Goal: Information Seeking & Learning: Understand process/instructions

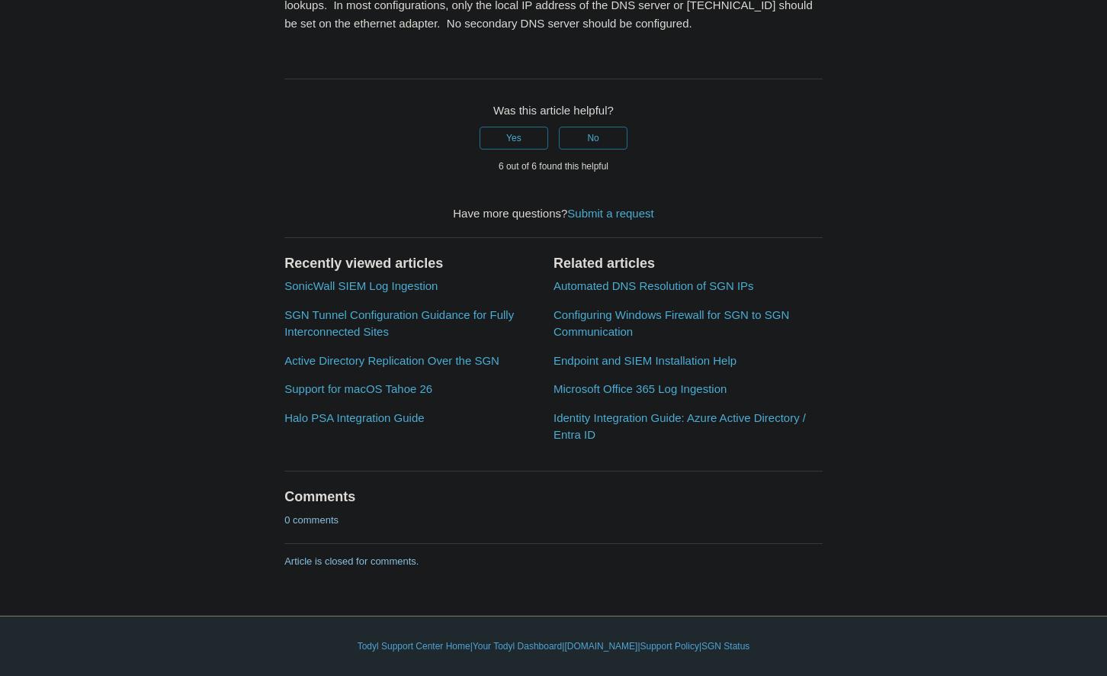
scroll to position [2411, 0]
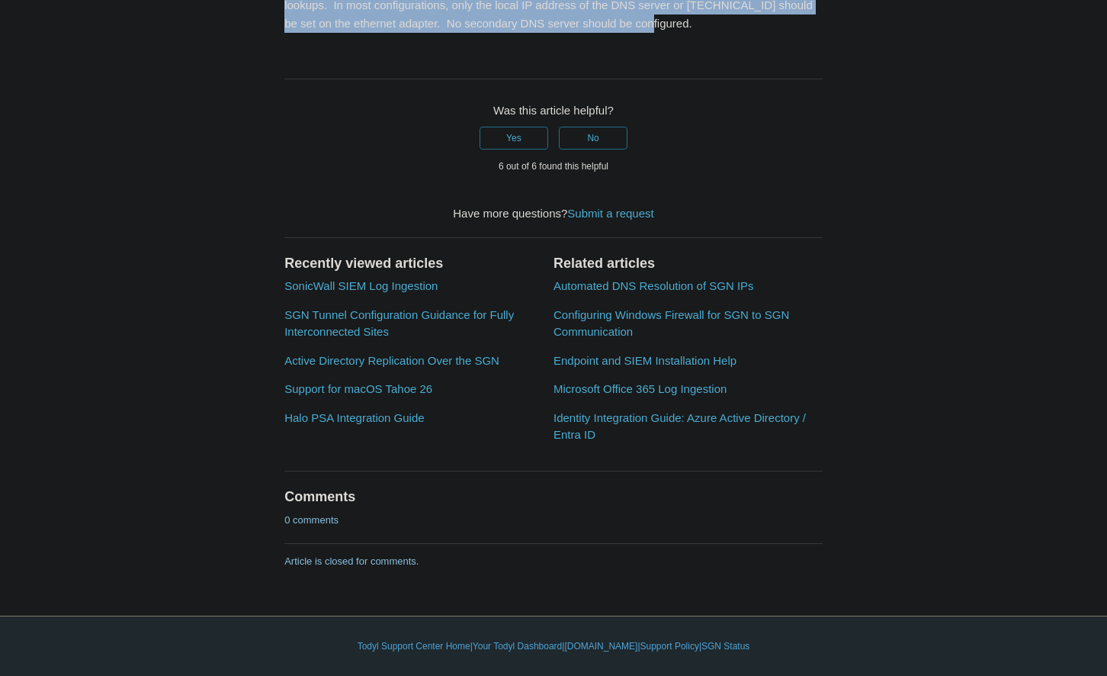
drag, startPoint x: 284, startPoint y: 75, endPoint x: 776, endPoint y: 451, distance: 620.1
copy div "1. Ensure your server's interfaces are listening on all IPs. 2. Ensure your ser…"
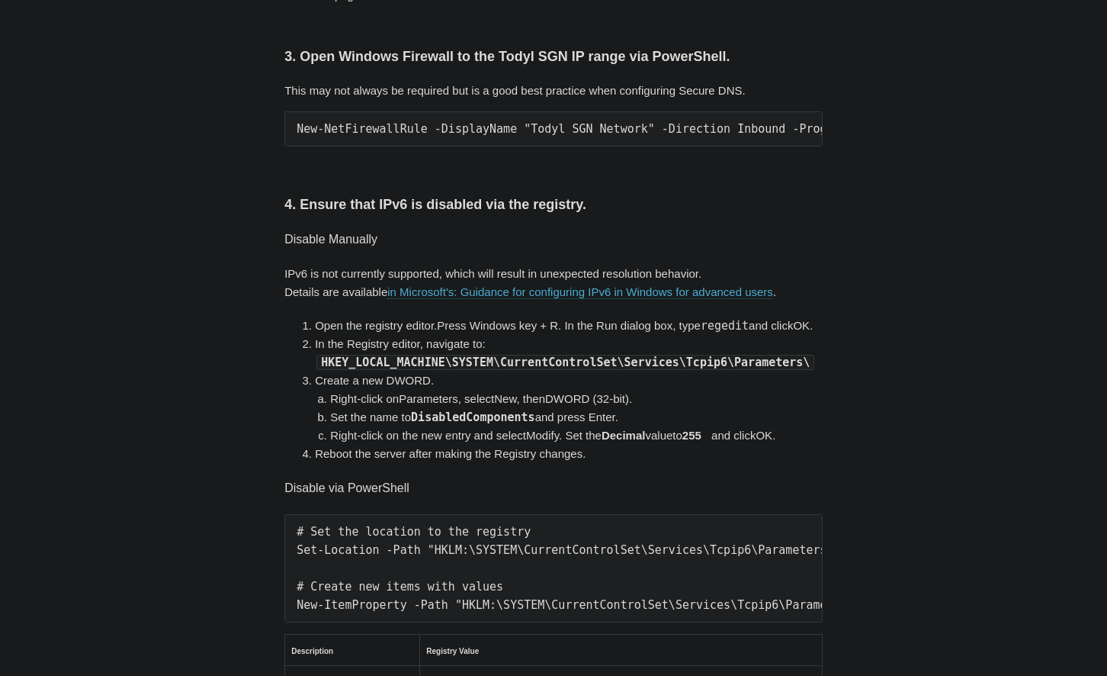
click at [267, 222] on article "Secure DNS with Local AD/DNS Checklist Follow Not yet followed by anyone The fo…" at bounding box center [554, 658] width 584 height 2128
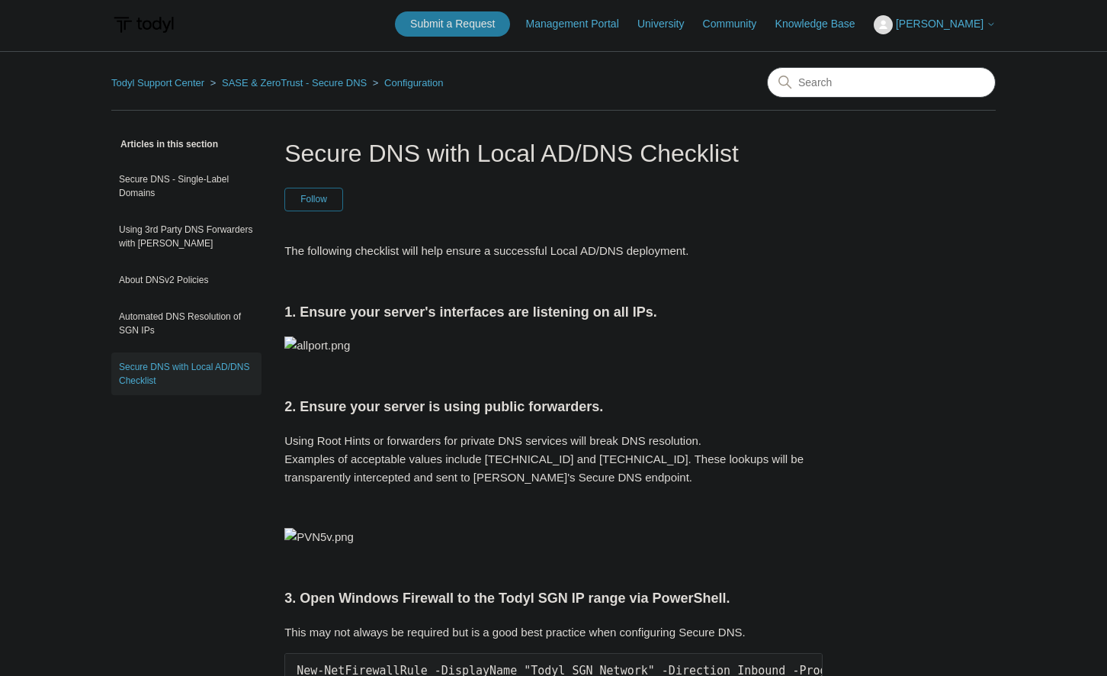
scroll to position [0, 0]
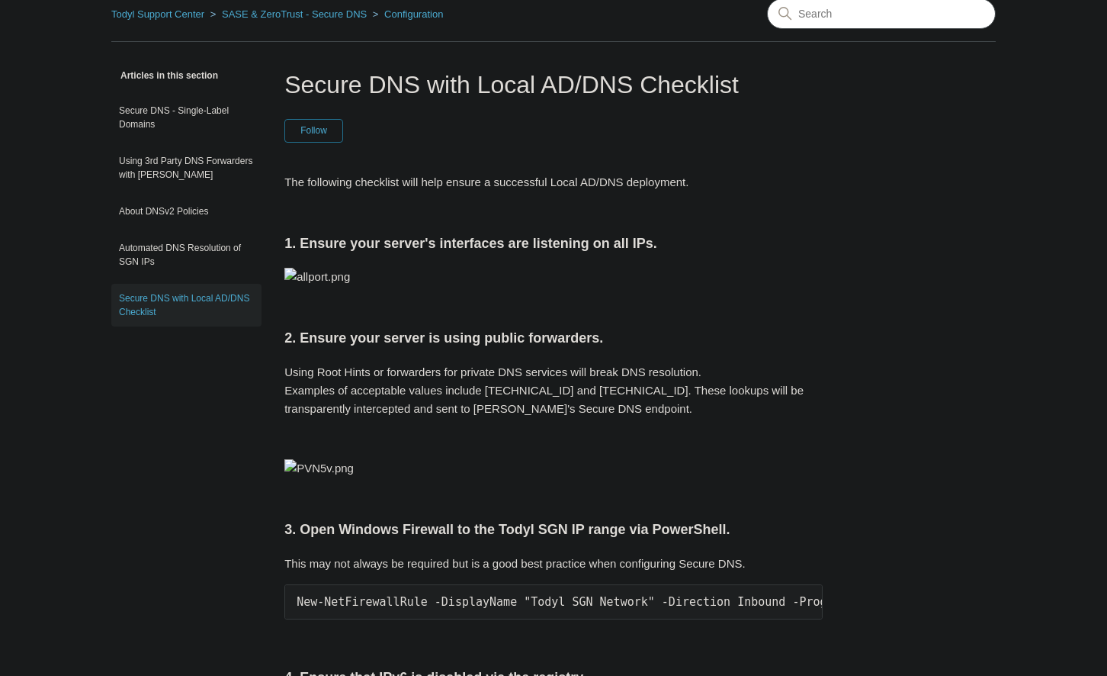
scroll to position [156, 0]
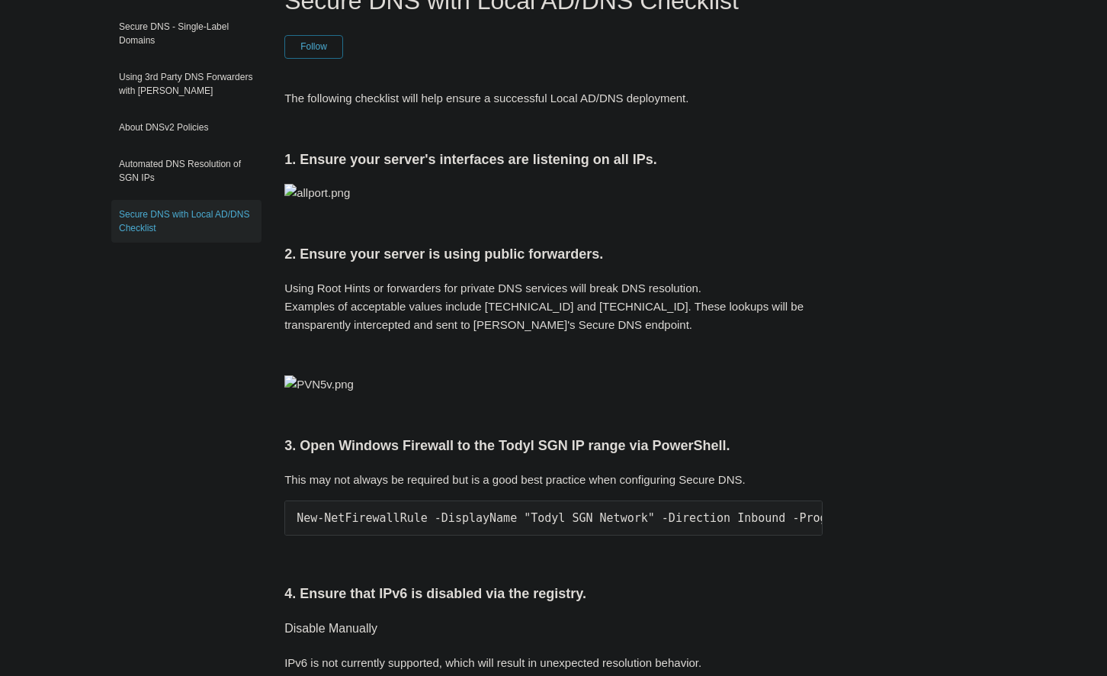
click at [802, 188] on p at bounding box center [553, 193] width 538 height 18
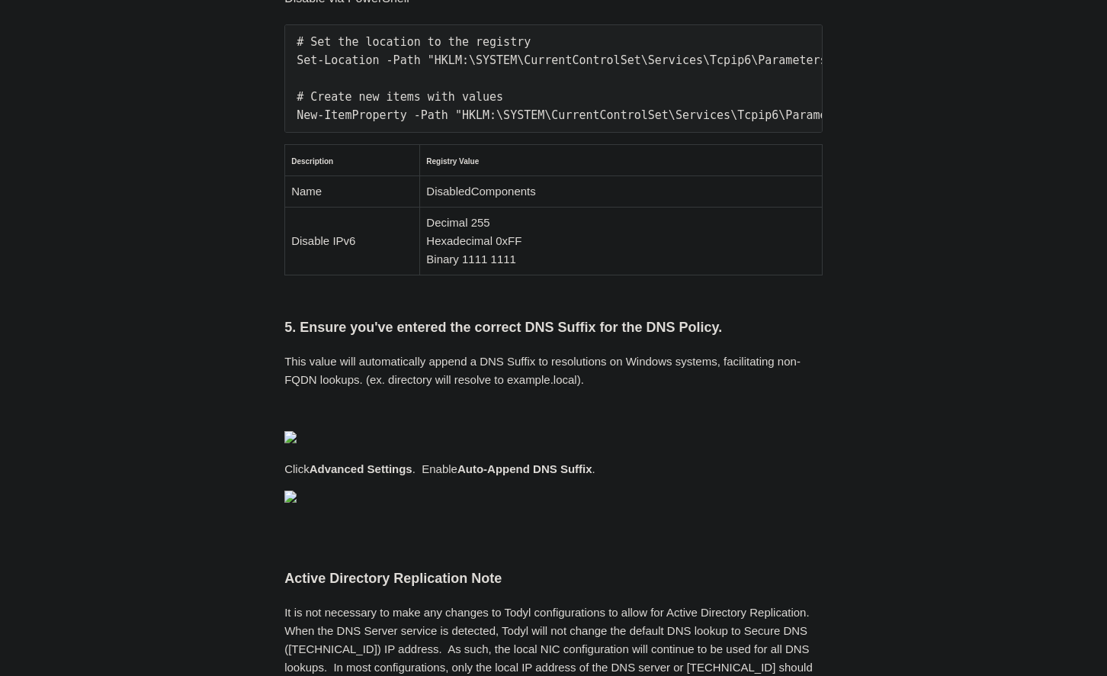
scroll to position [1089, 0]
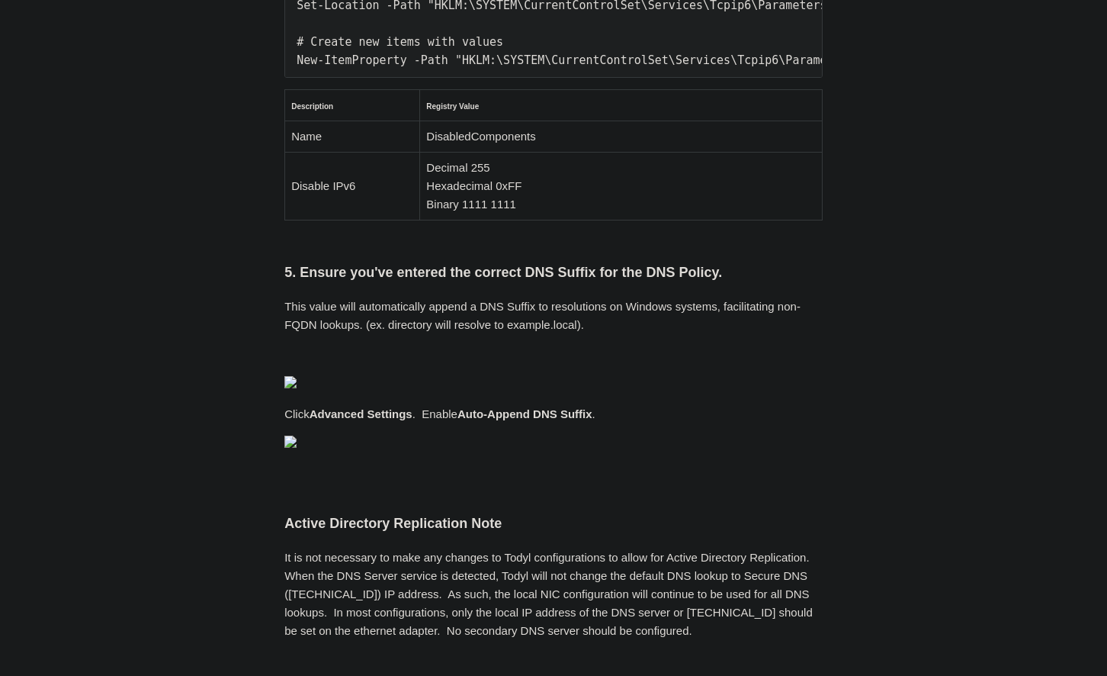
click at [913, 111] on div "Articles in this section Secure DNS - Single-Label Domains Using 3rd Party DNS …" at bounding box center [553, 113] width 885 height 2128
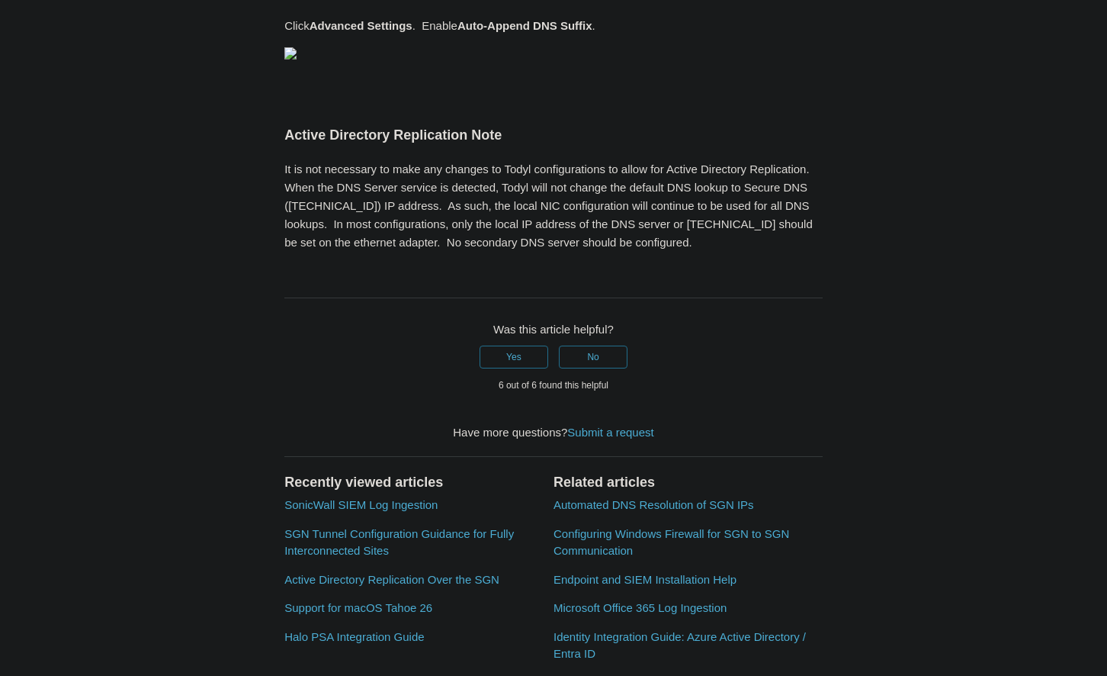
scroll to position [1478, 0]
drag, startPoint x: 316, startPoint y: 290, endPoint x: 791, endPoint y: 301, distance: 474.4
copy pre "Set-Location -Path "HKLM:\SYSTEM\CurrentControlSet\Services\Tcpip6\Parameters""
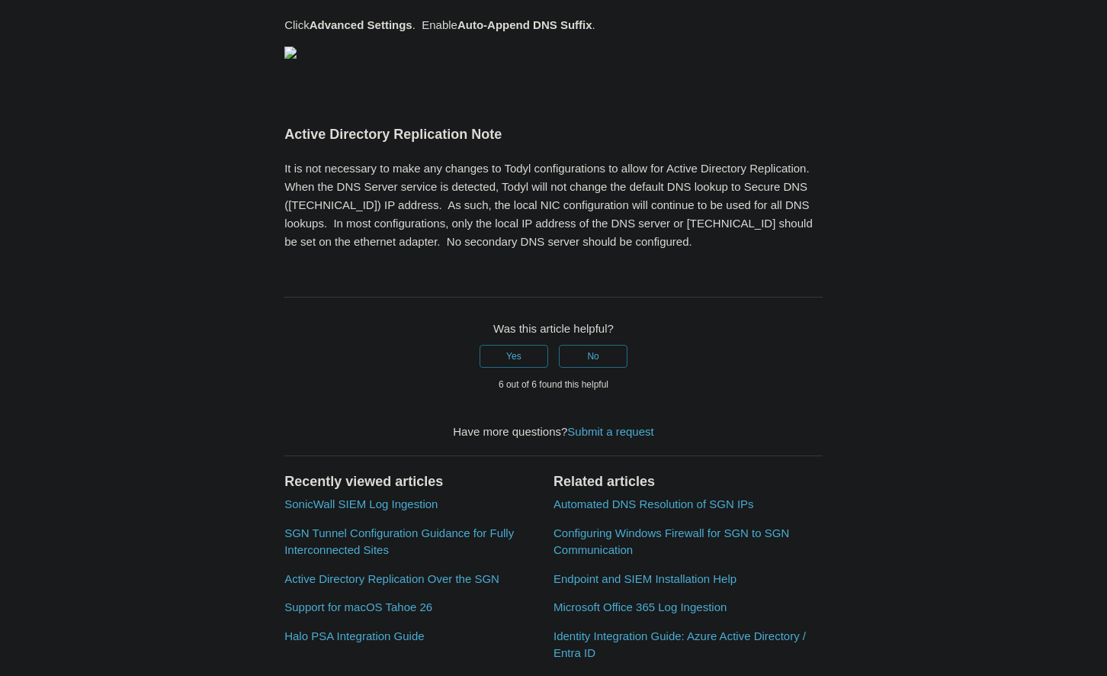
scroll to position [0, 423]
drag, startPoint x: 297, startPoint y: 350, endPoint x: 856, endPoint y: 355, distance: 558.2
copy pre "New-ItemProperty -Path "HKLM:\SYSTEM\CurrentControlSet\Services\Tcpip6\Paramete…"
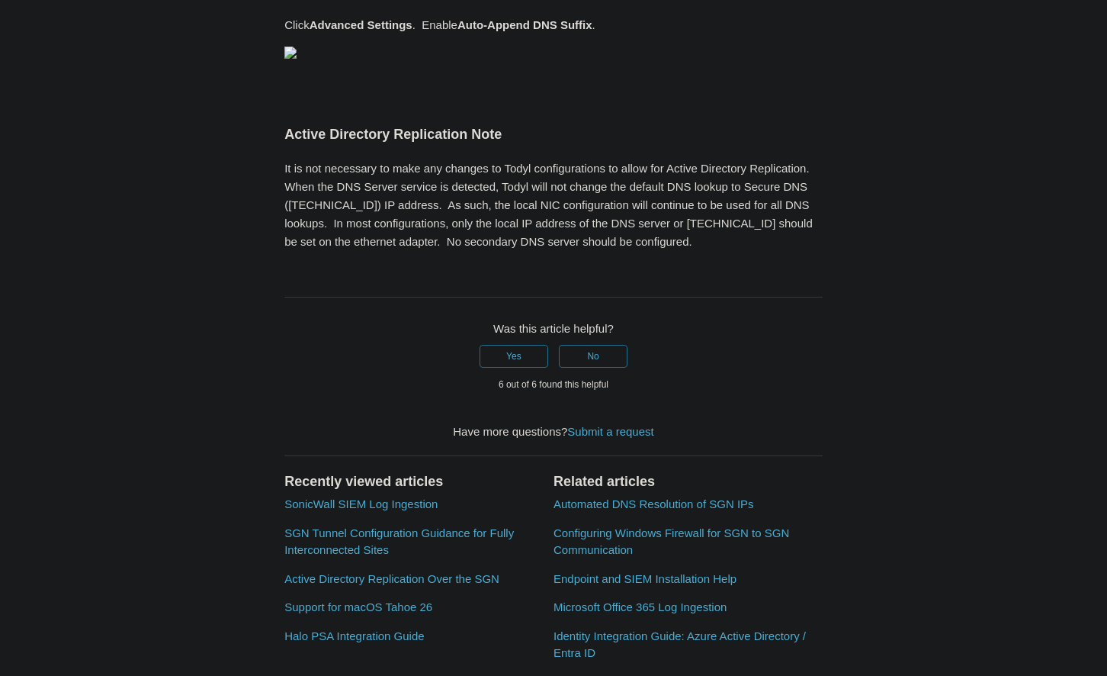
scroll to position [0, 0]
copy br
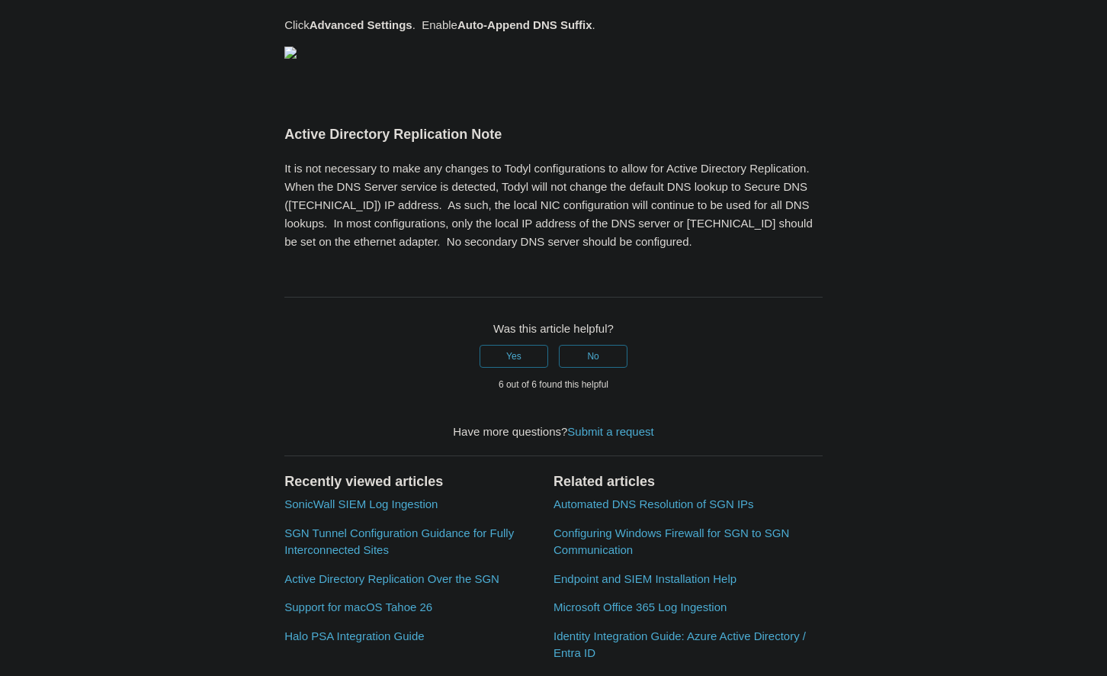
copy br
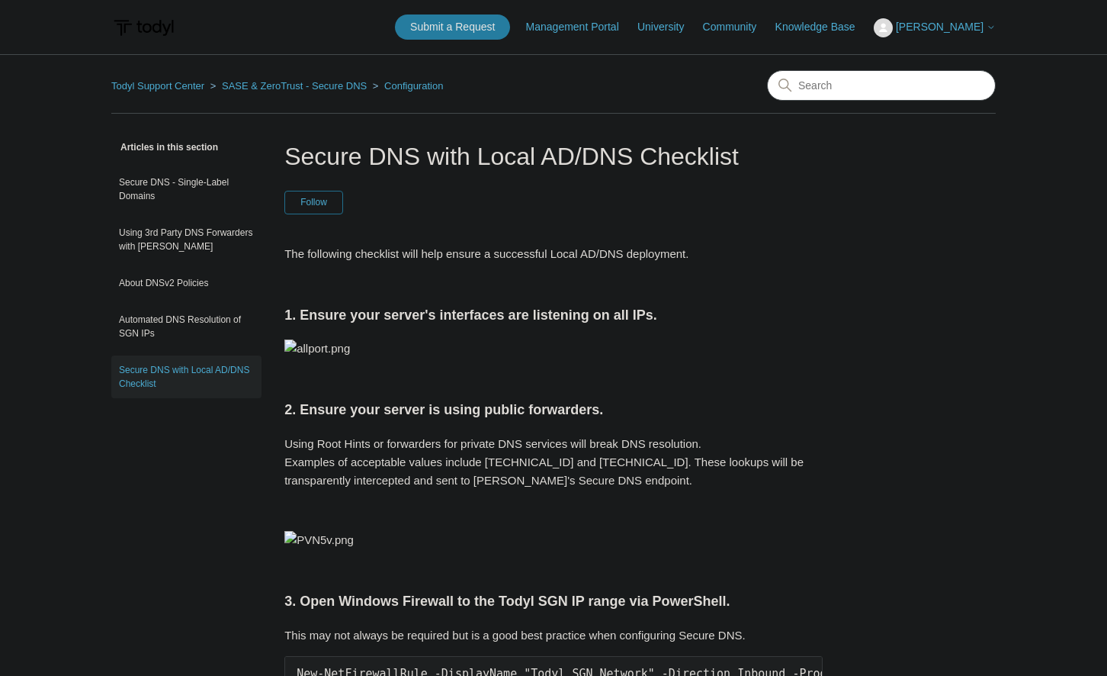
drag, startPoint x: 258, startPoint y: 228, endPoint x: 163, endPoint y: -58, distance: 301.2
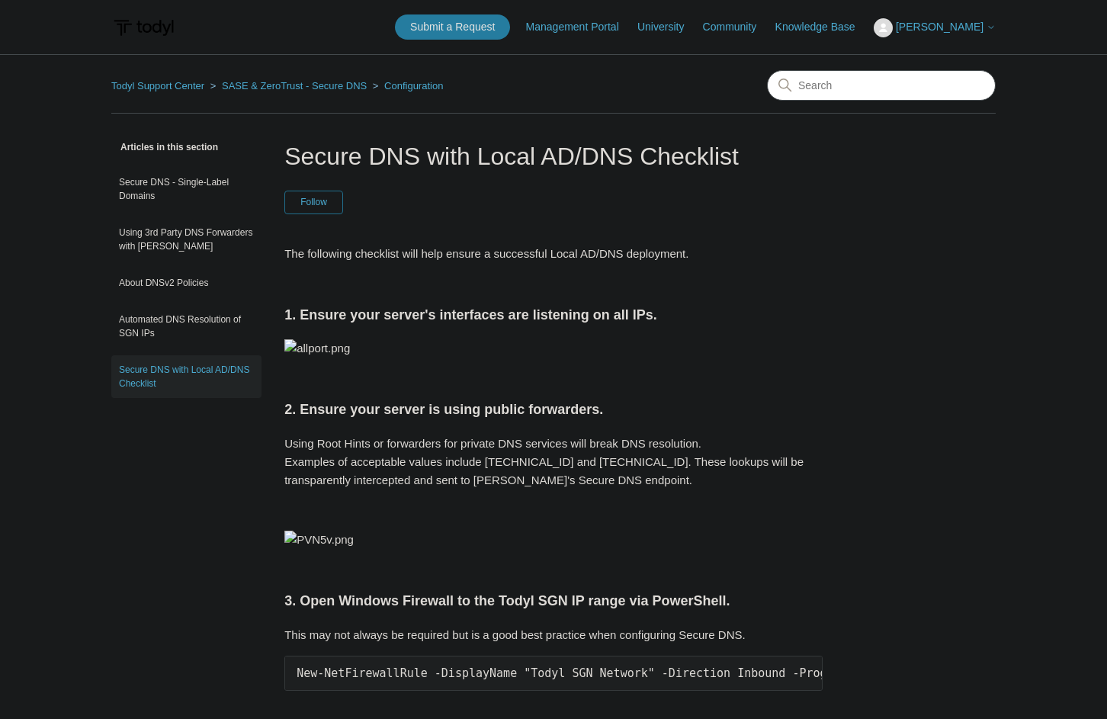
drag, startPoint x: 330, startPoint y: 354, endPoint x: 245, endPoint y: -76, distance: 438.5
click at [358, 82] on link "SASE & ZeroTrust - Secure DNS" at bounding box center [294, 85] width 145 height 11
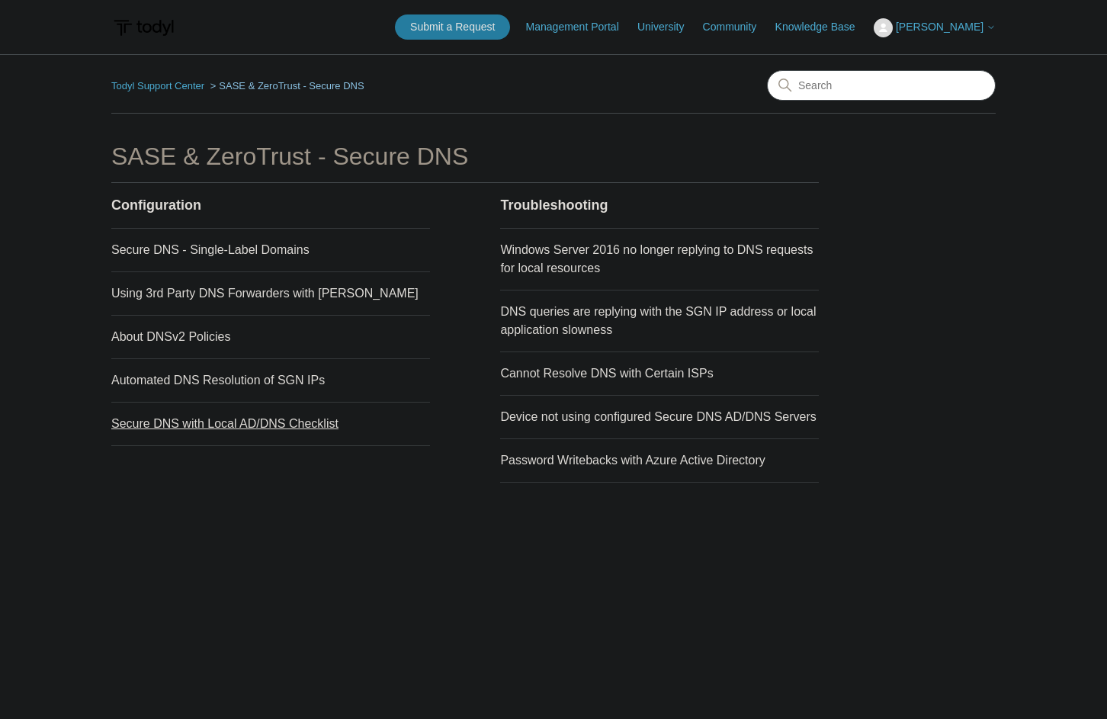
click at [312, 422] on link "Secure DNS with Local AD/DNS Checklist" at bounding box center [224, 423] width 227 height 13
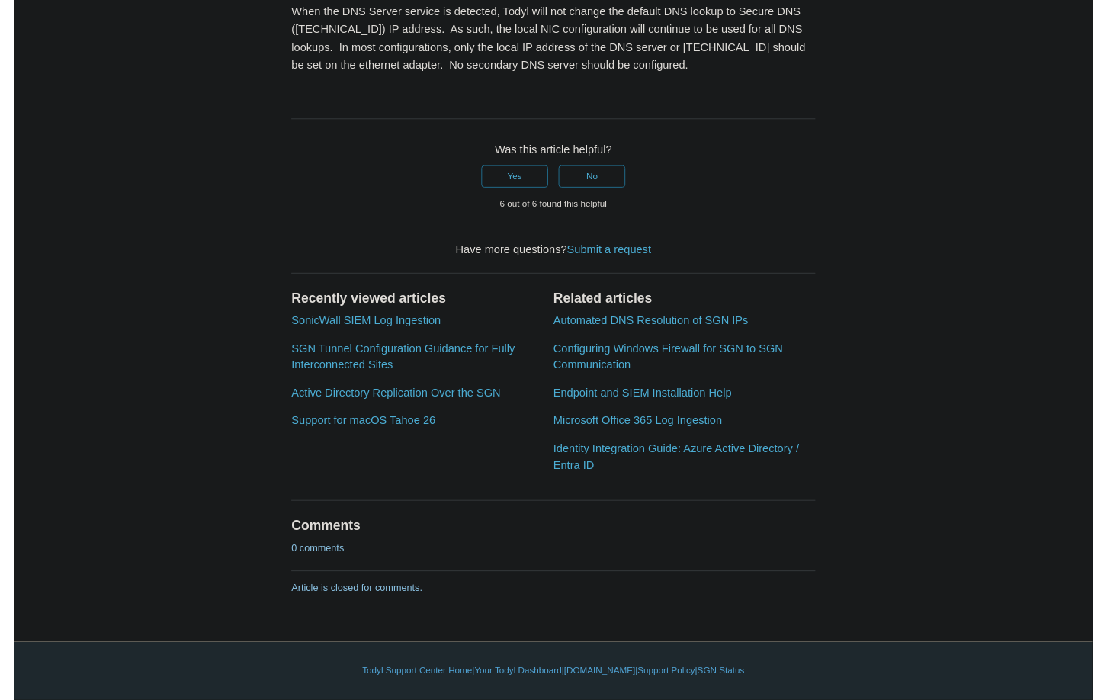
scroll to position [2022, 0]
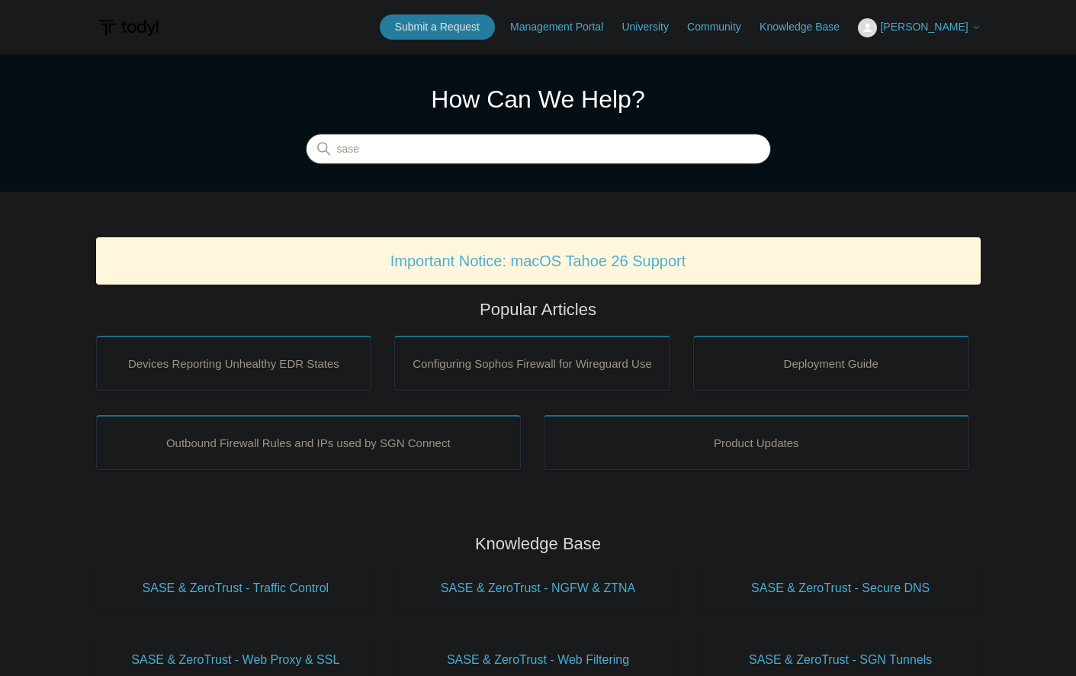
type input "sase"
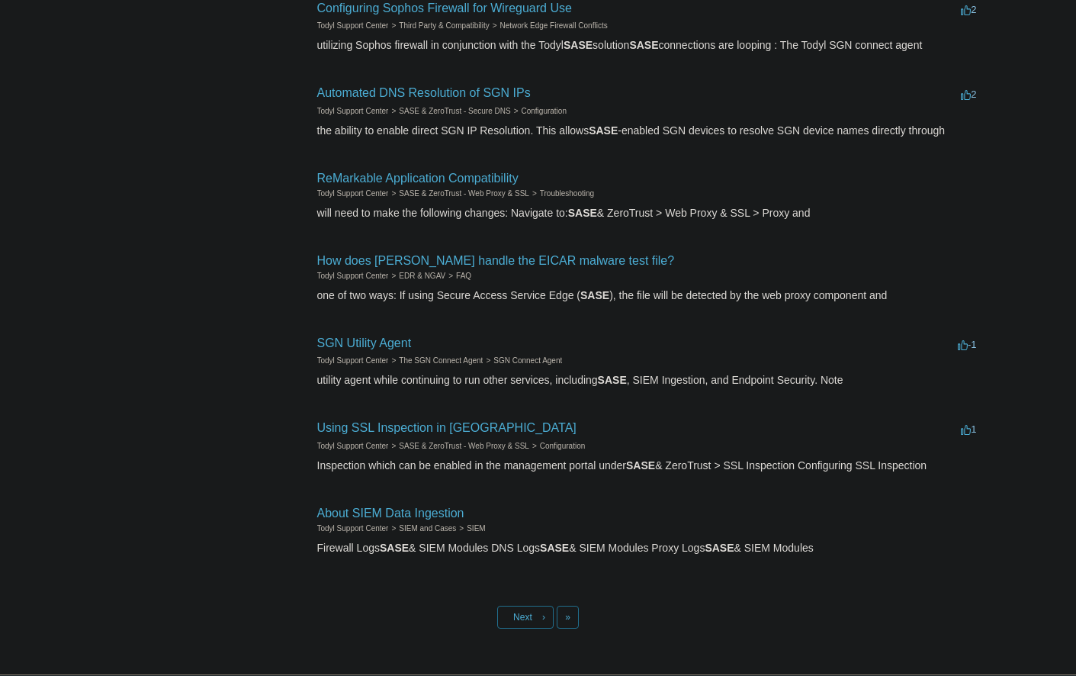
scroll to position [493, 0]
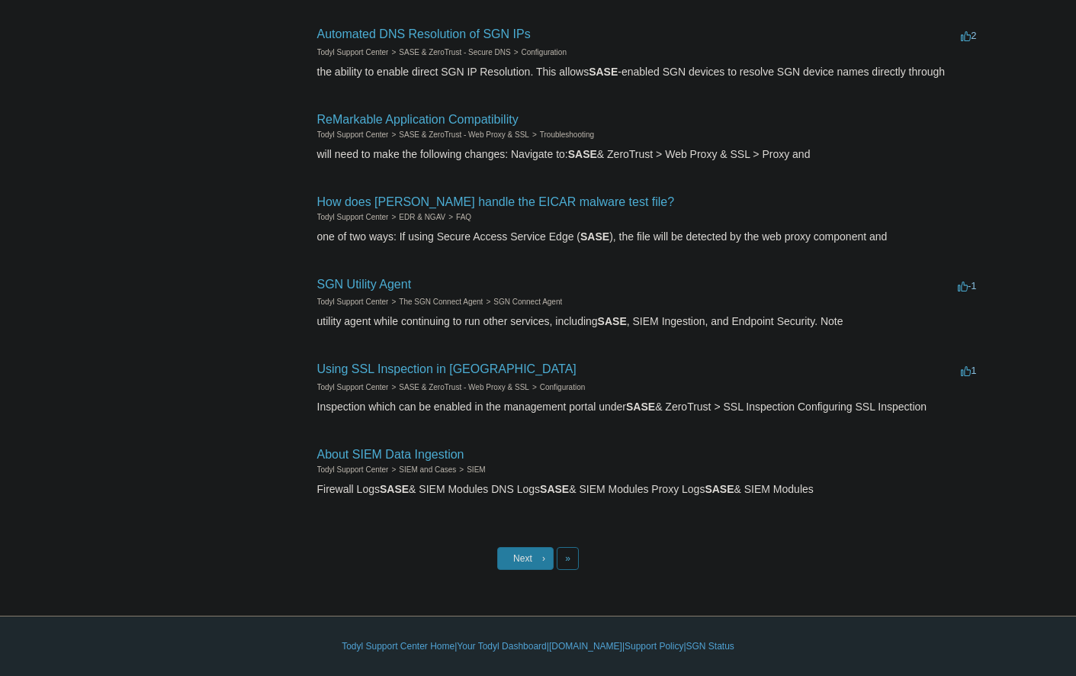
click at [551, 559] on link "Next ›" at bounding box center [525, 558] width 56 height 23
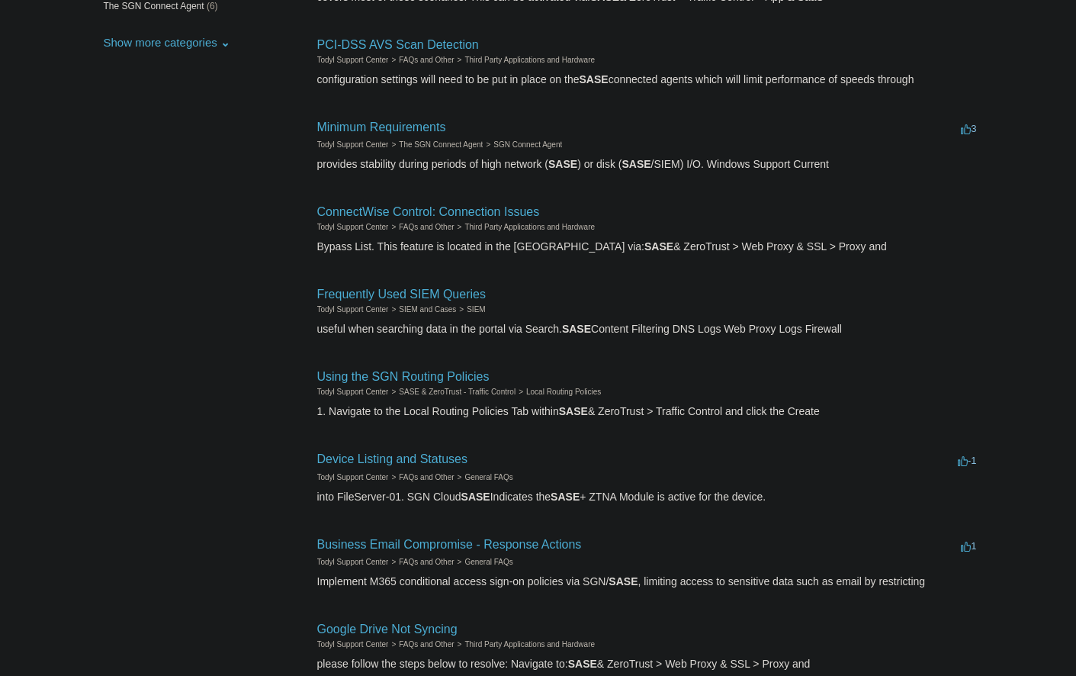
scroll to position [467, 0]
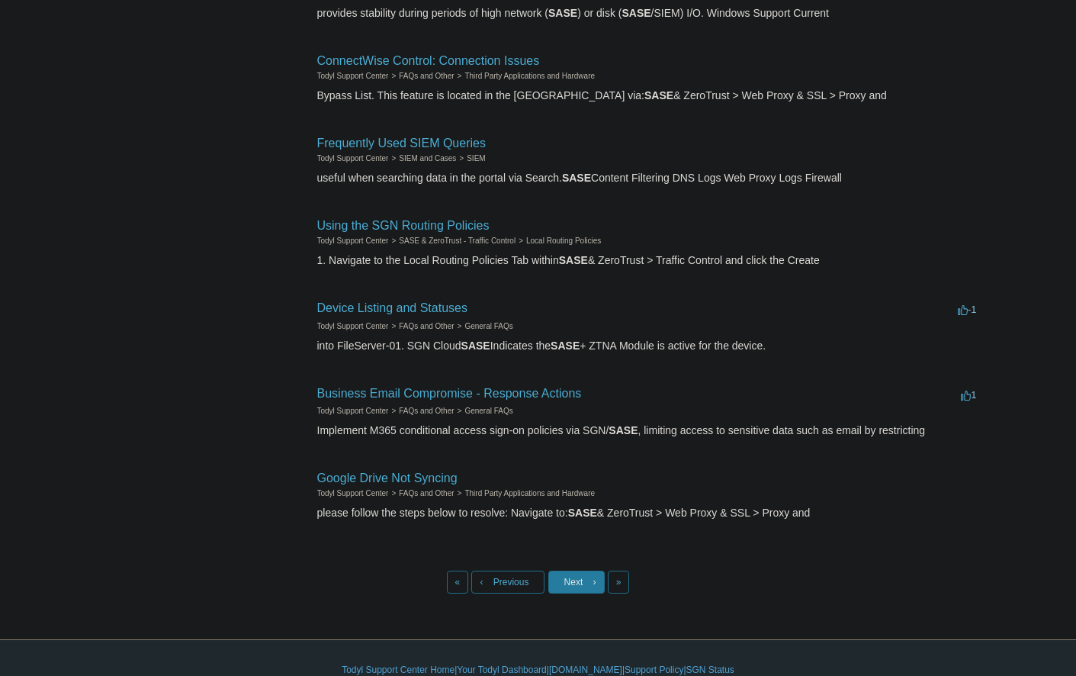
click at [567, 587] on span "Next" at bounding box center [573, 581] width 19 height 11
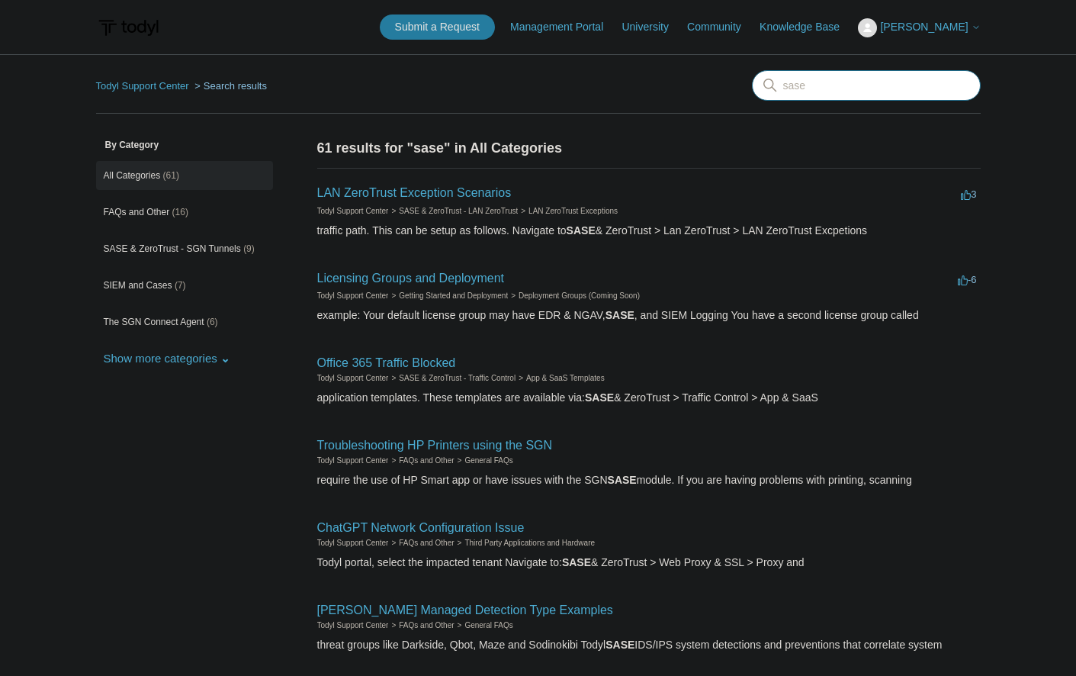
drag, startPoint x: 866, startPoint y: 95, endPoint x: 440, endPoint y: 71, distance: 426.2
click at [752, 71] on input "sase" at bounding box center [866, 85] width 229 height 31
type input "requirements"
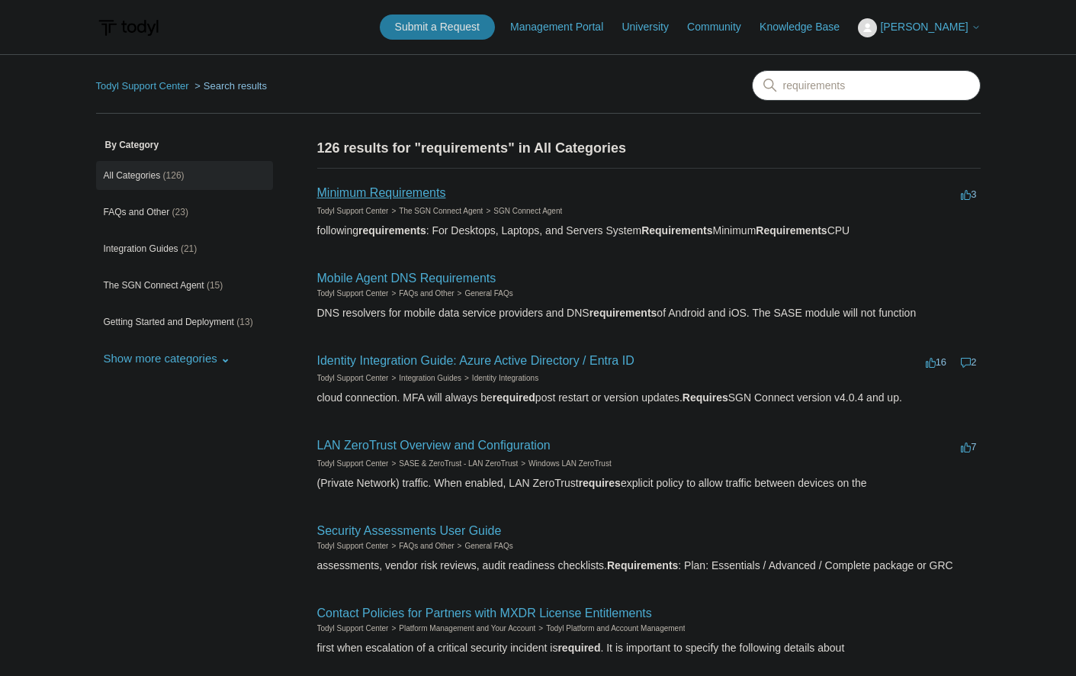
click at [414, 188] on link "Minimum Requirements" at bounding box center [381, 192] width 129 height 13
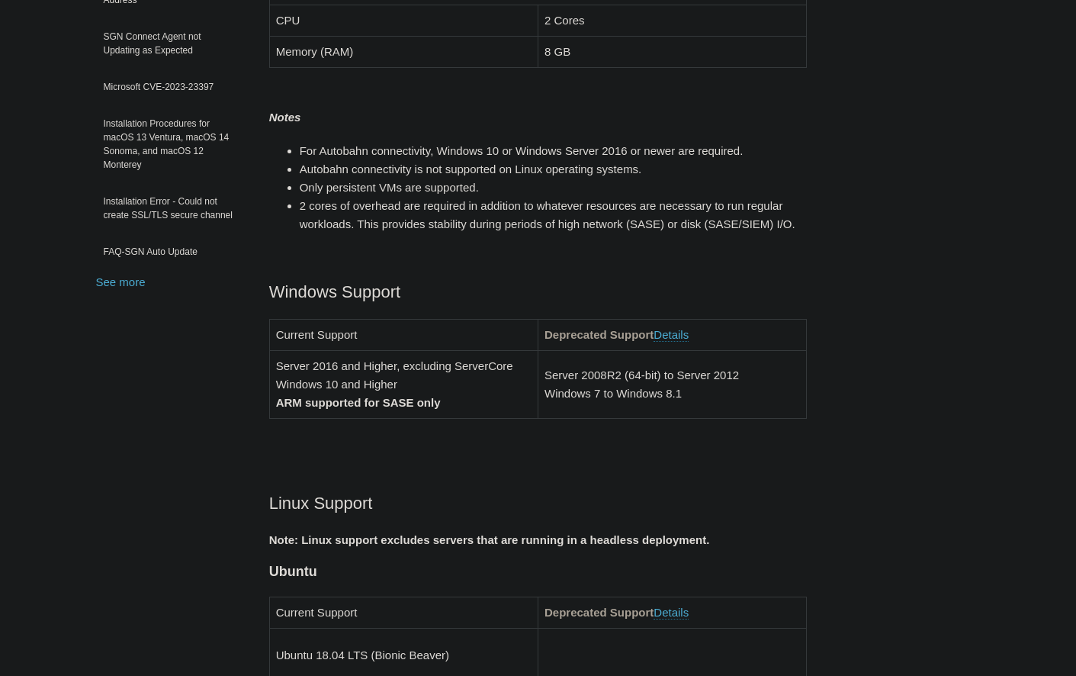
scroll to position [389, 0]
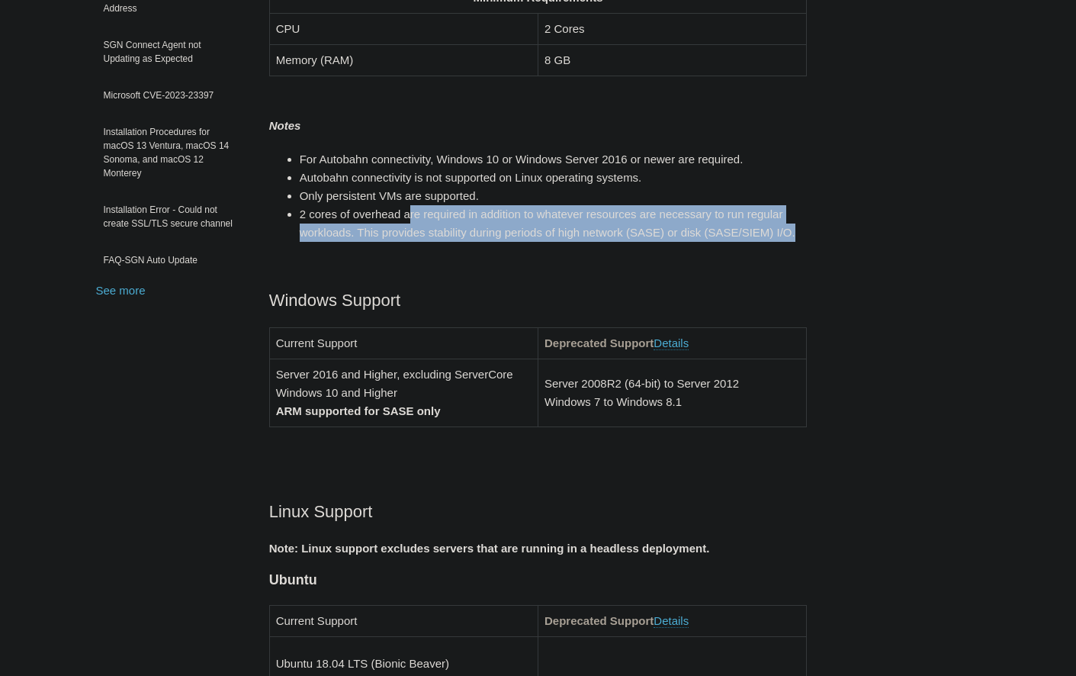
drag, startPoint x: 408, startPoint y: 218, endPoint x: 799, endPoint y: 236, distance: 391.6
click at [799, 236] on li "2 cores of overhead are required in addition to whatever resources are necessar…" at bounding box center [554, 223] width 508 height 37
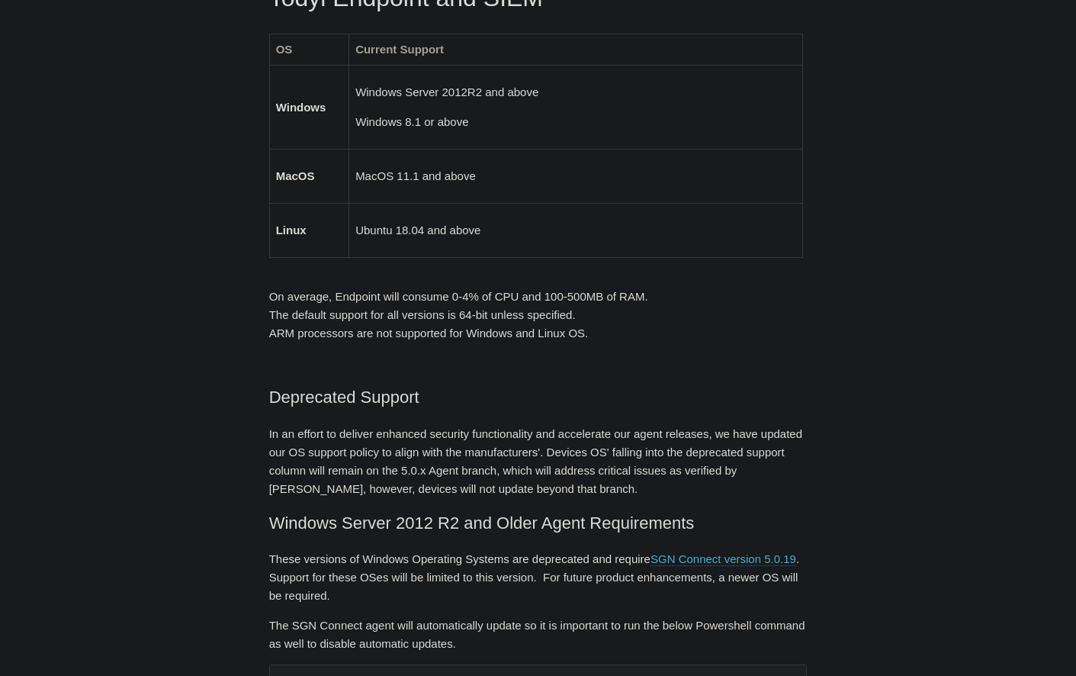
scroll to position [2722, 0]
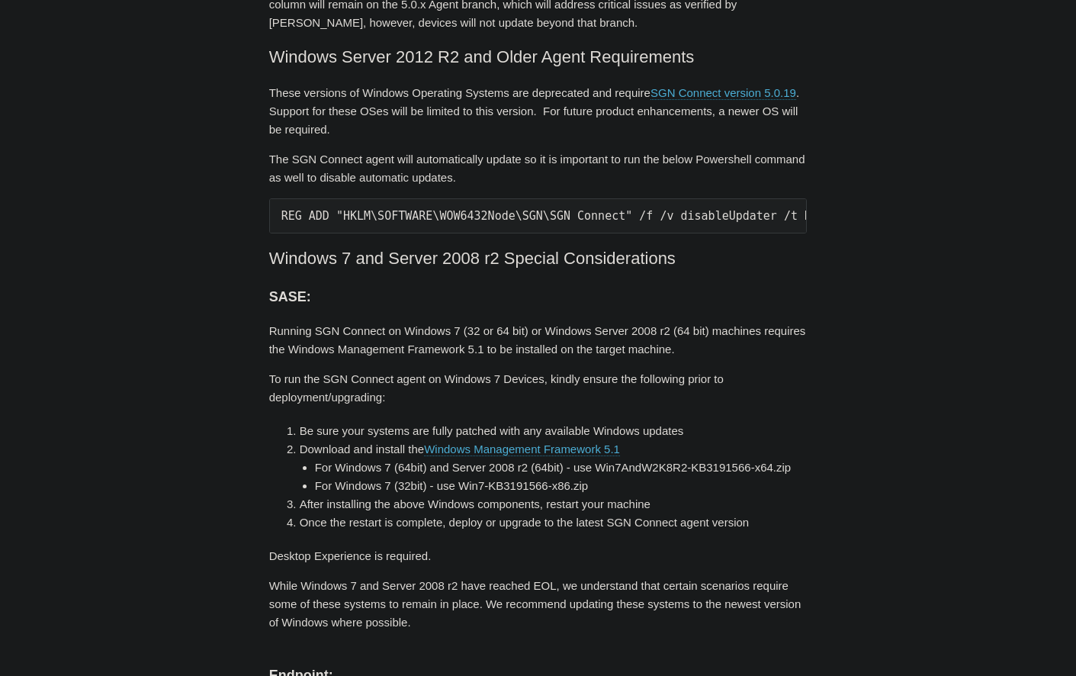
drag, startPoint x: 766, startPoint y: 313, endPoint x: 754, endPoint y: 335, distance: 24.6
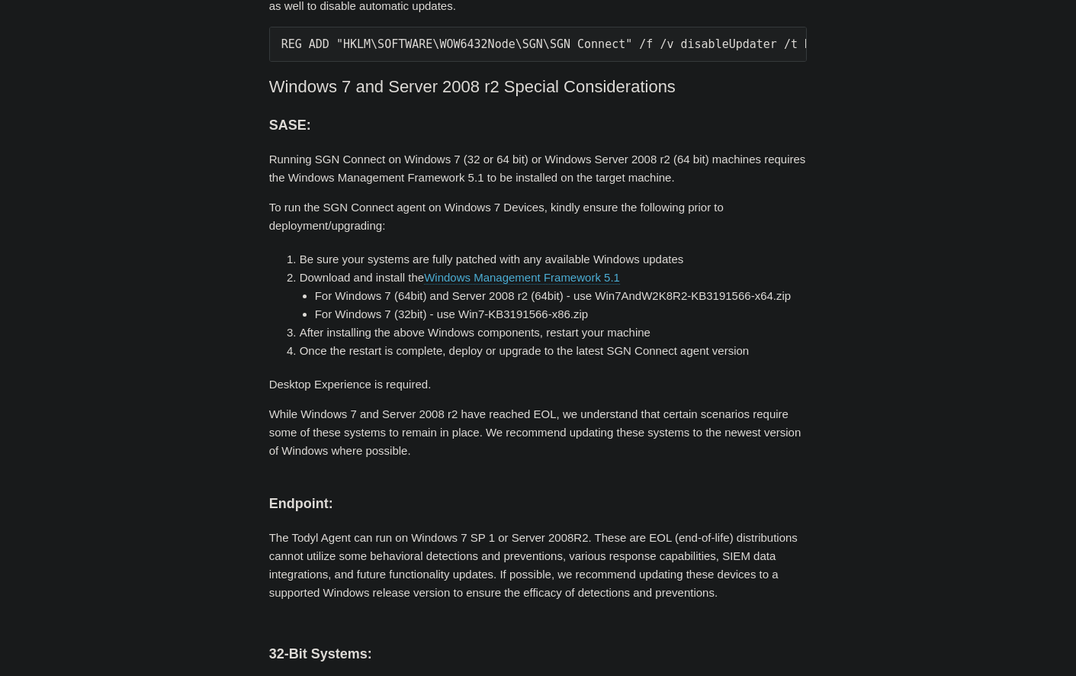
scroll to position [3287, 0]
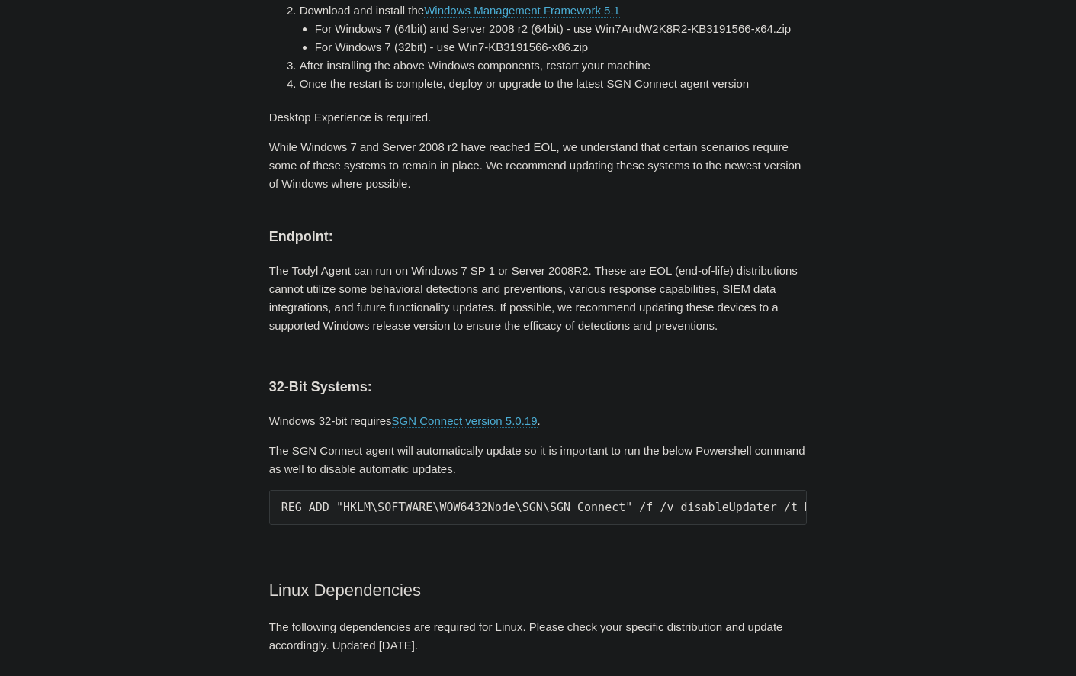
drag, startPoint x: 840, startPoint y: 285, endPoint x: 746, endPoint y: 359, distance: 119.5
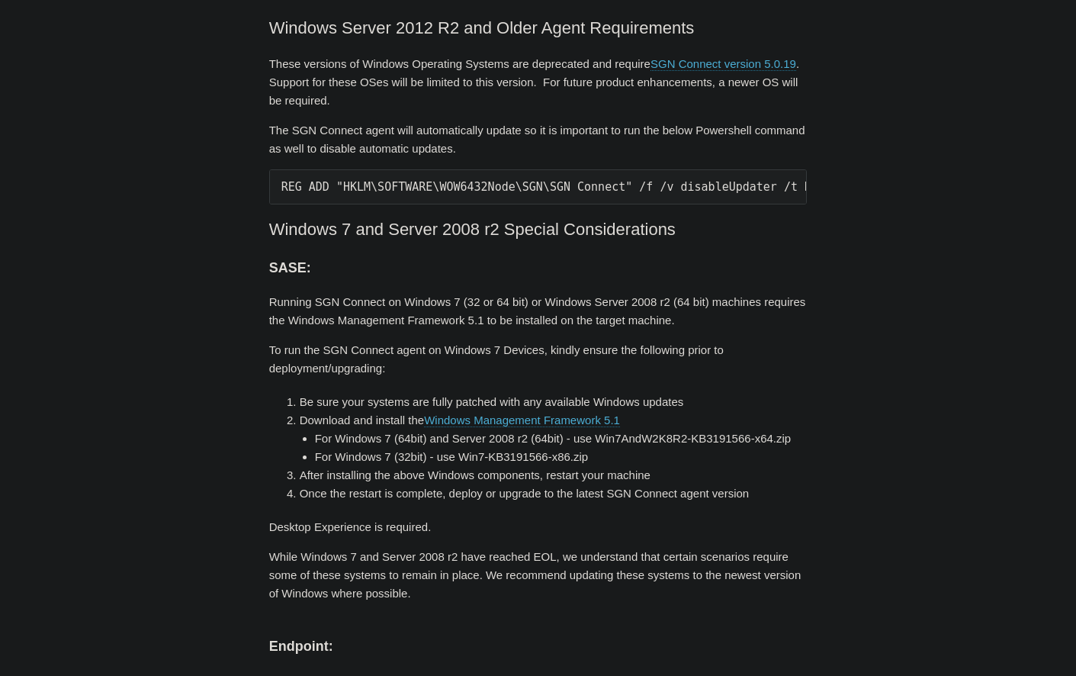
scroll to position [3110, 0]
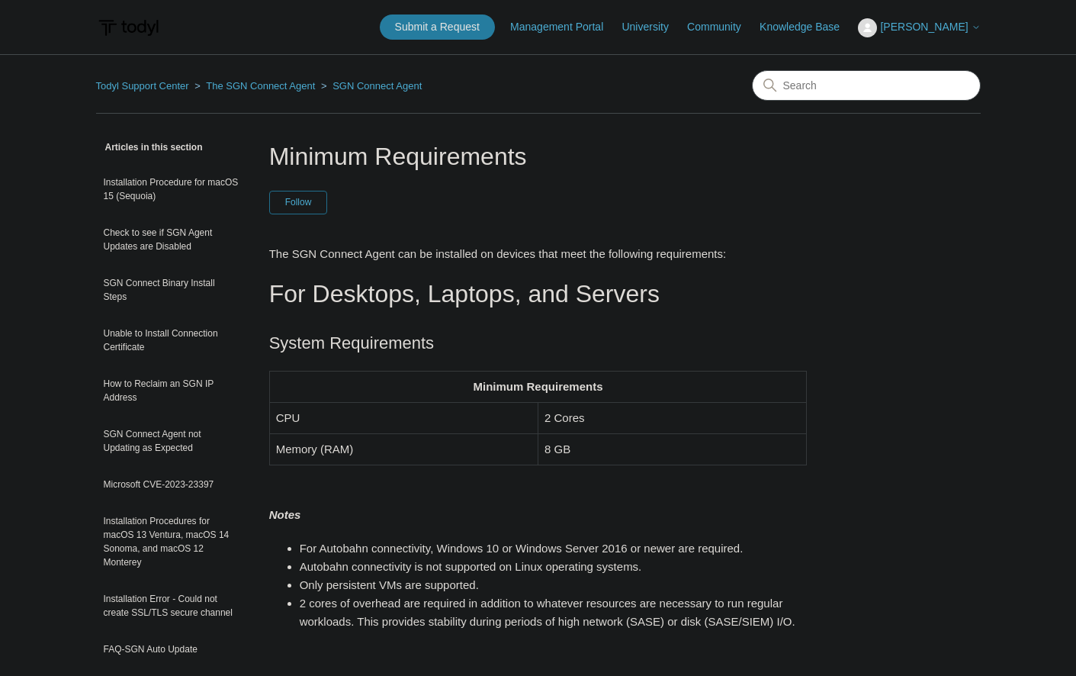
scroll to position [3110, 0]
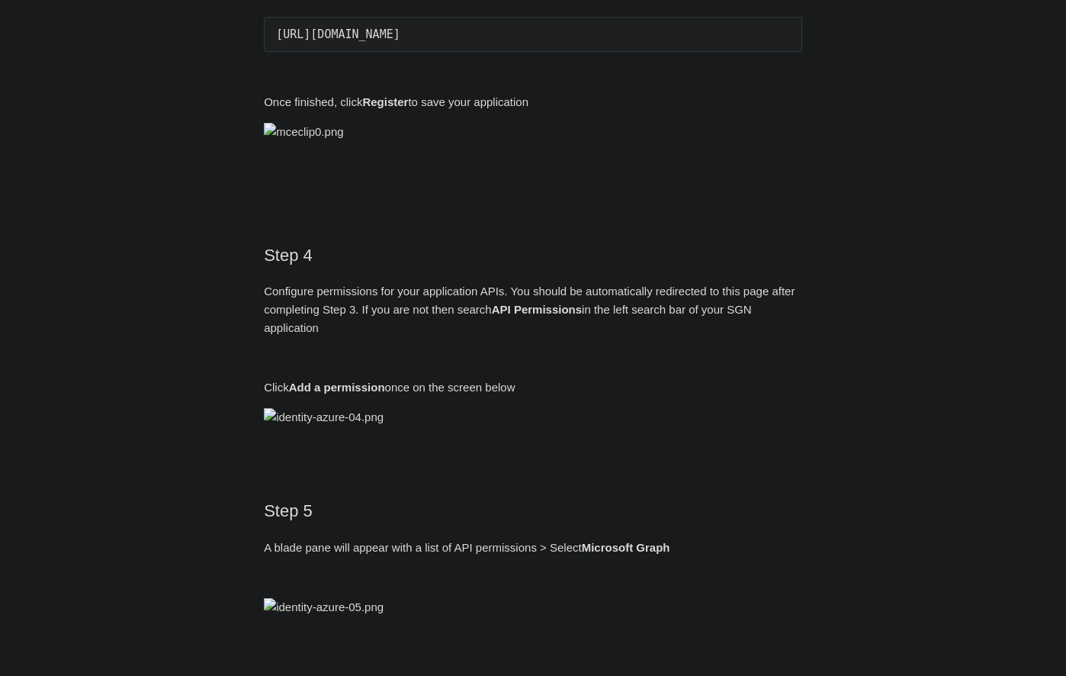
scroll to position [1478, 0]
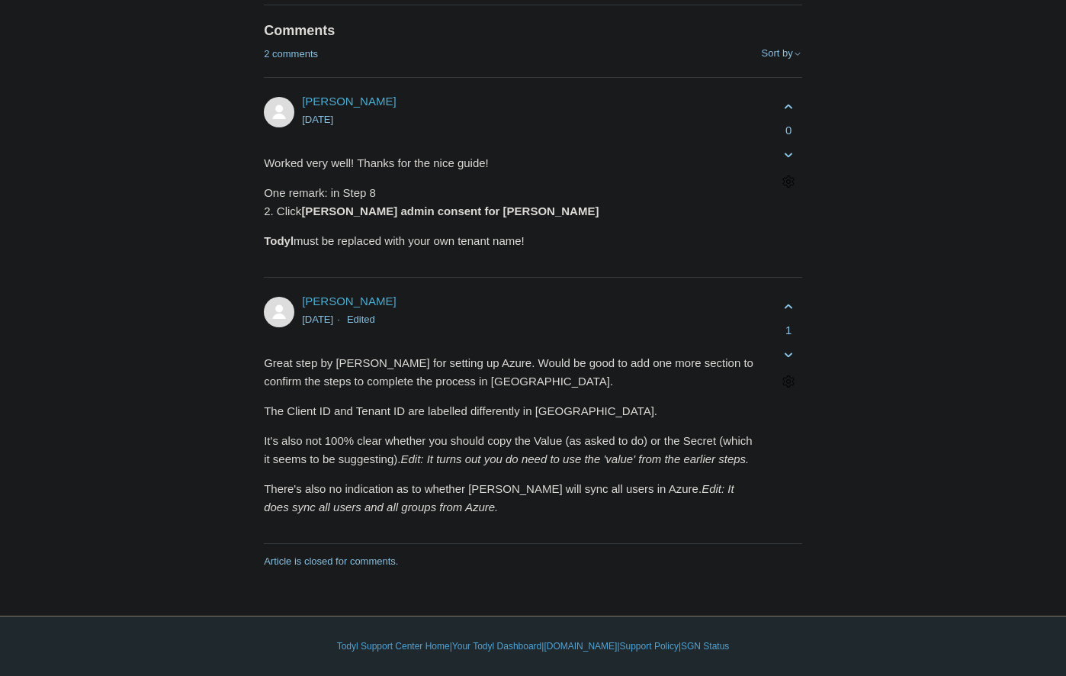
scroll to position [5756, 0]
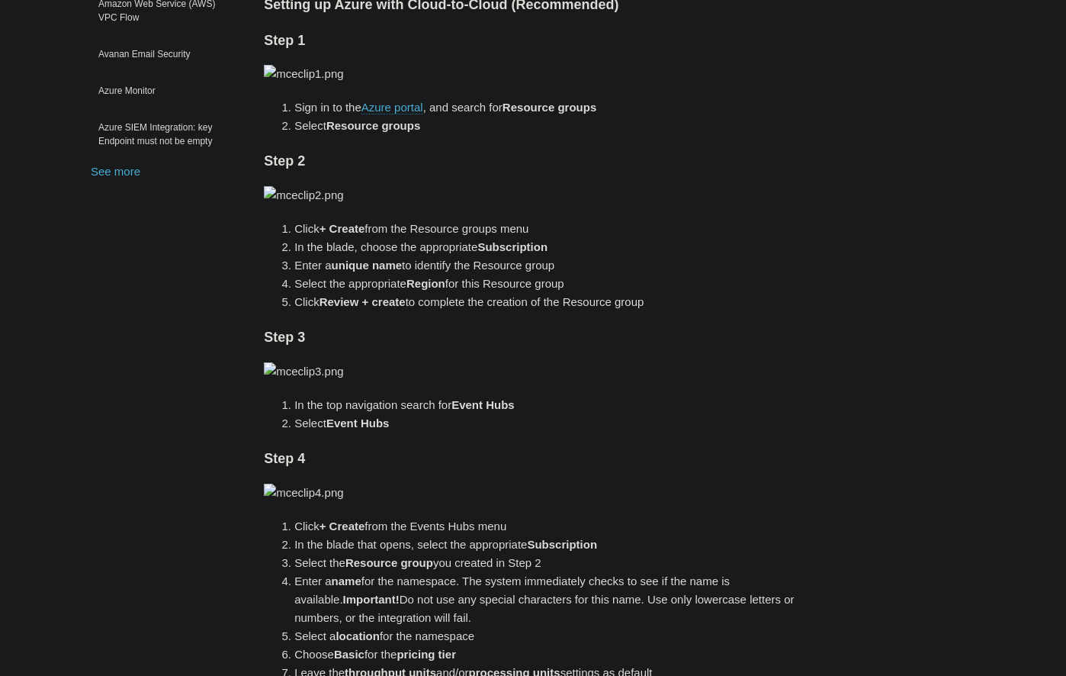
scroll to position [933, 0]
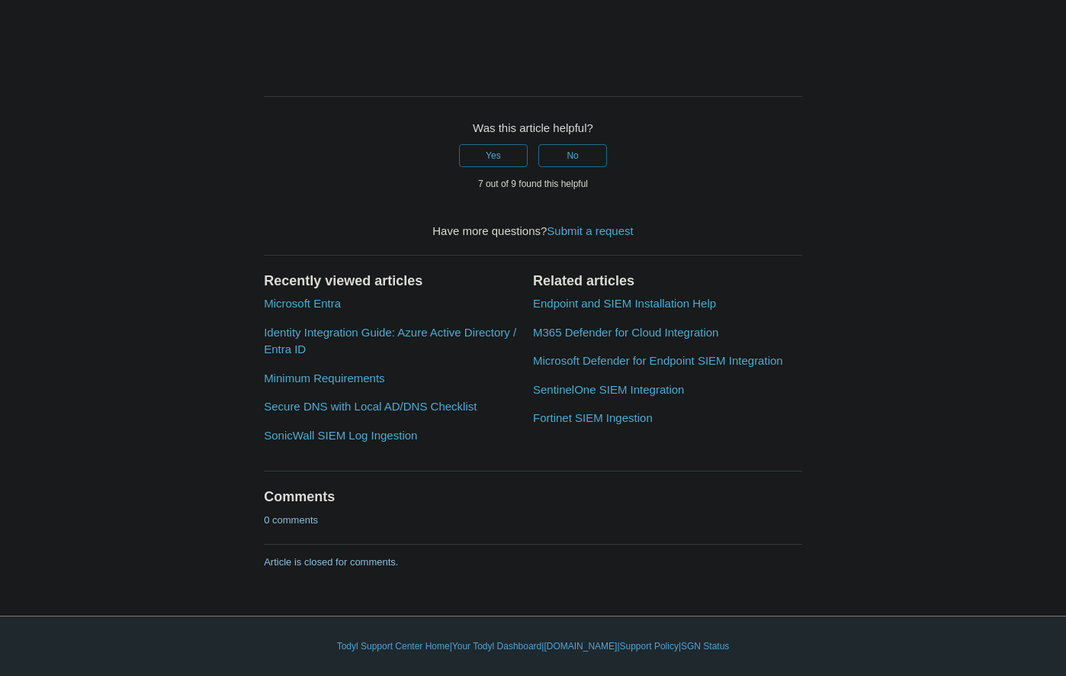
scroll to position [6923, 0]
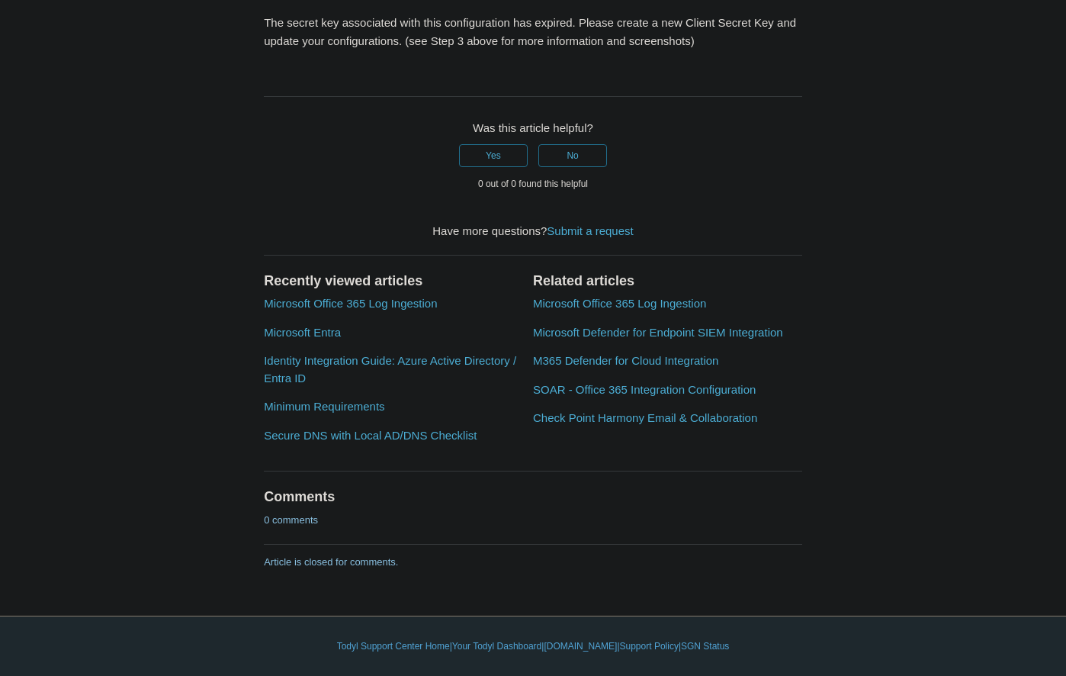
scroll to position [2645, 0]
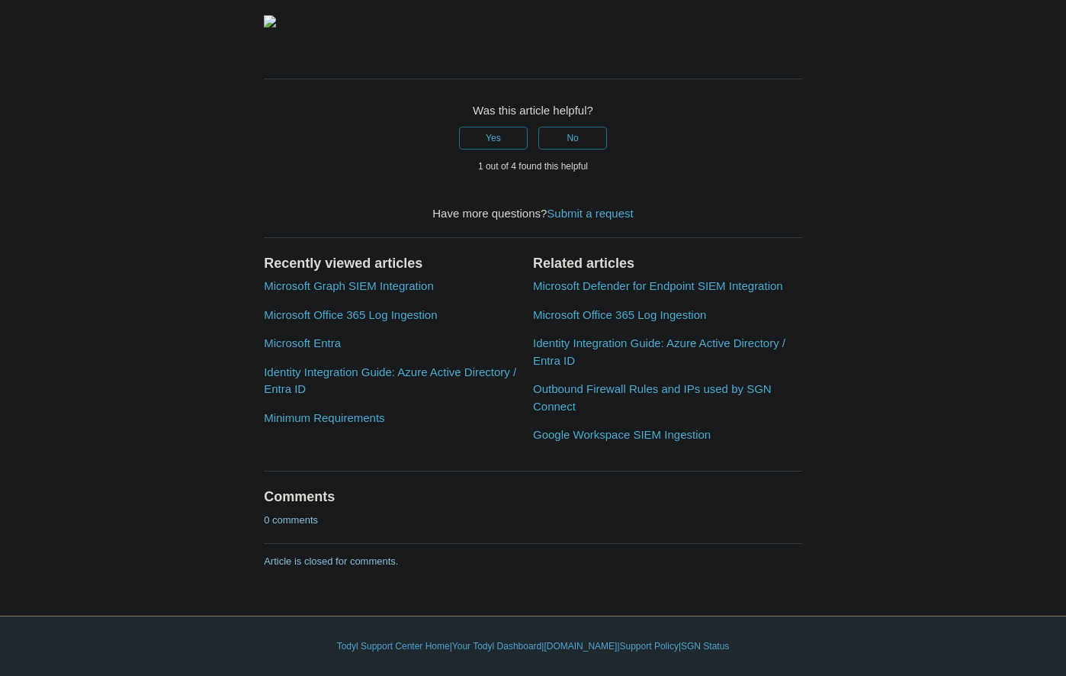
scroll to position [2722, 0]
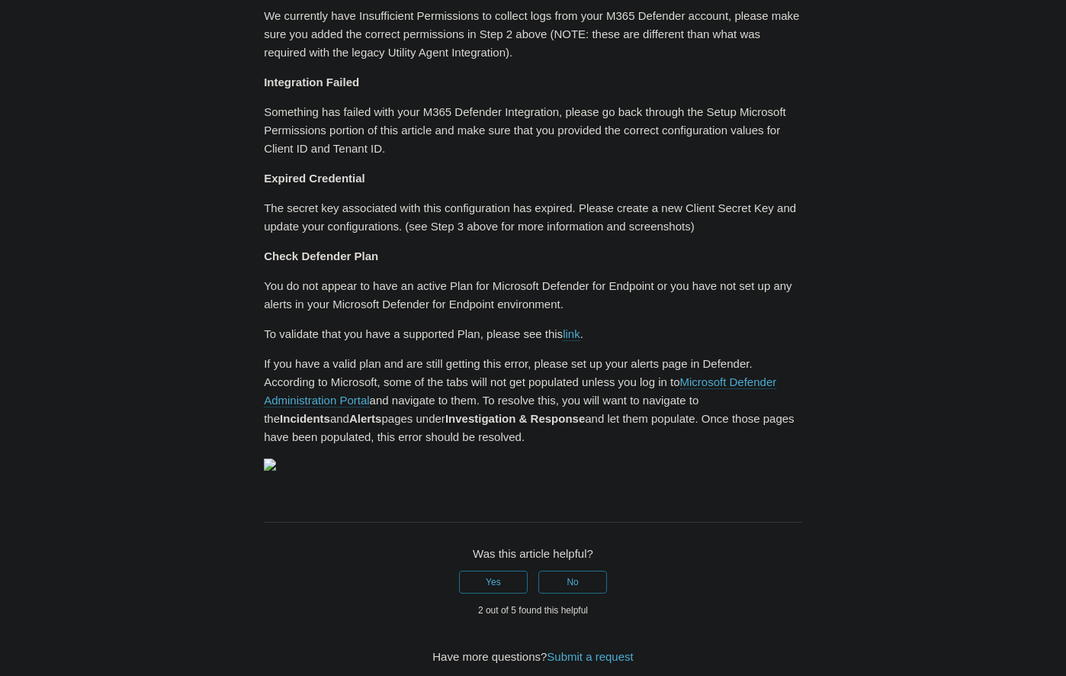
scroll to position [1789, 0]
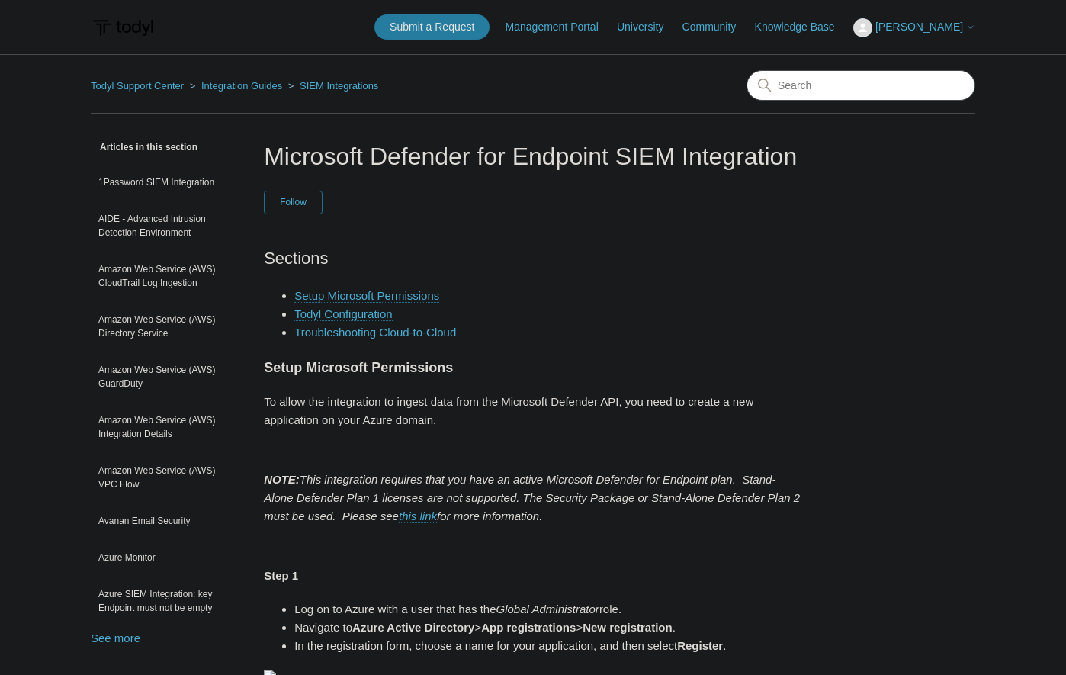
drag, startPoint x: 391, startPoint y: 363, endPoint x: 313, endPoint y: 52, distance: 320.7
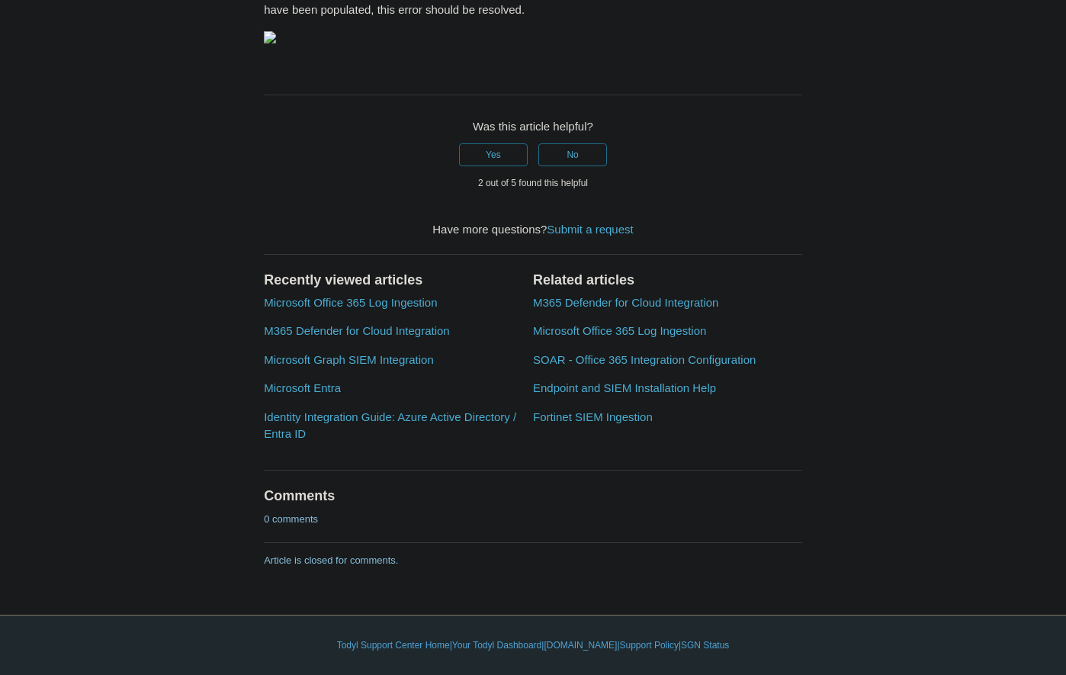
scroll to position [2489, 0]
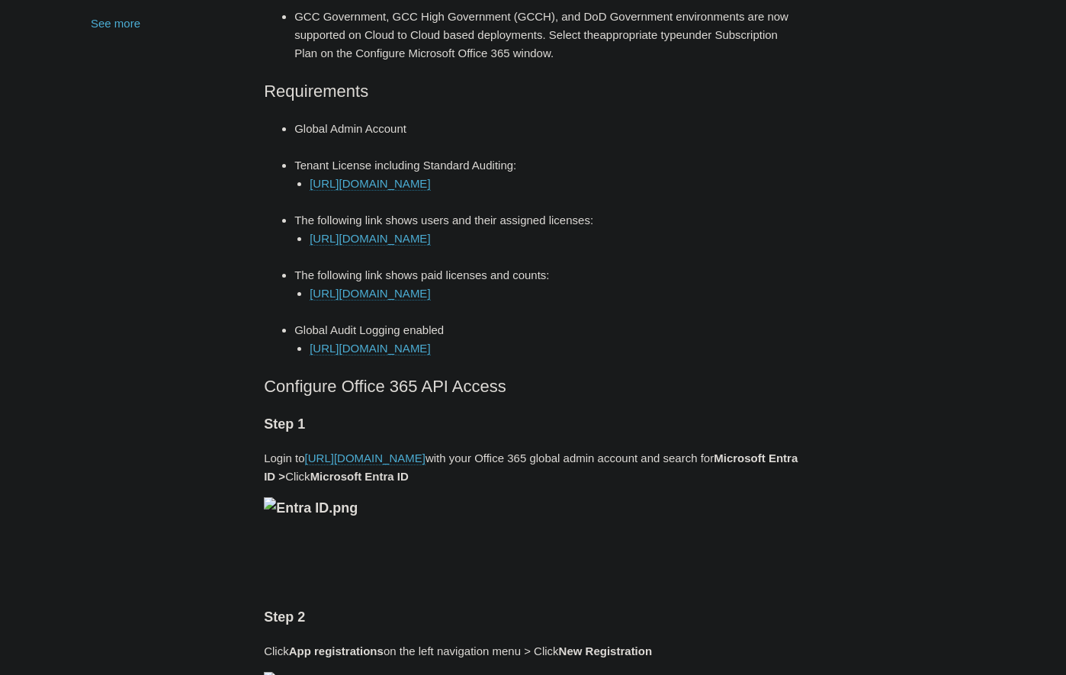
scroll to position [622, 0]
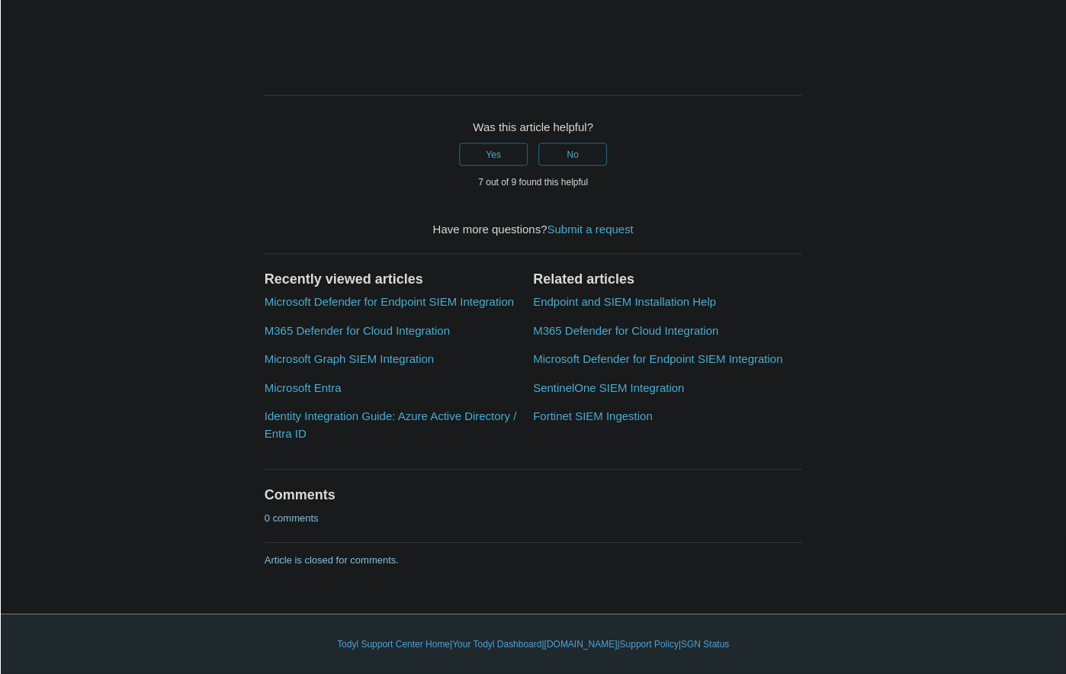
scroll to position [5756, 0]
drag, startPoint x: 692, startPoint y: 138, endPoint x: 554, endPoint y: 89, distance: 145.7
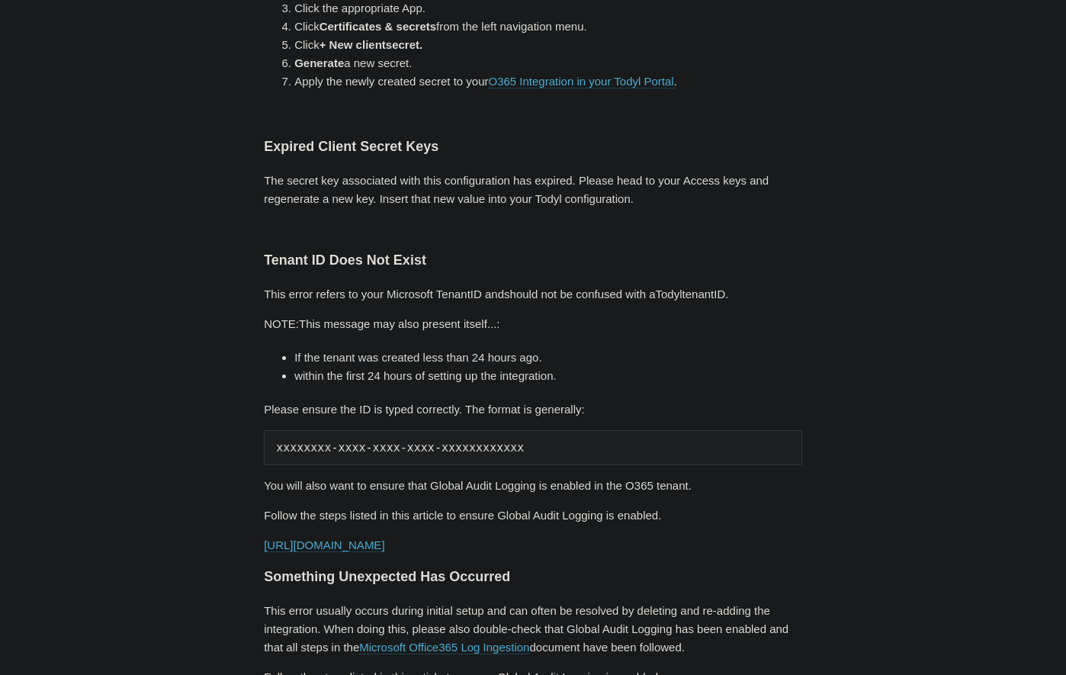
scroll to position [1244, 0]
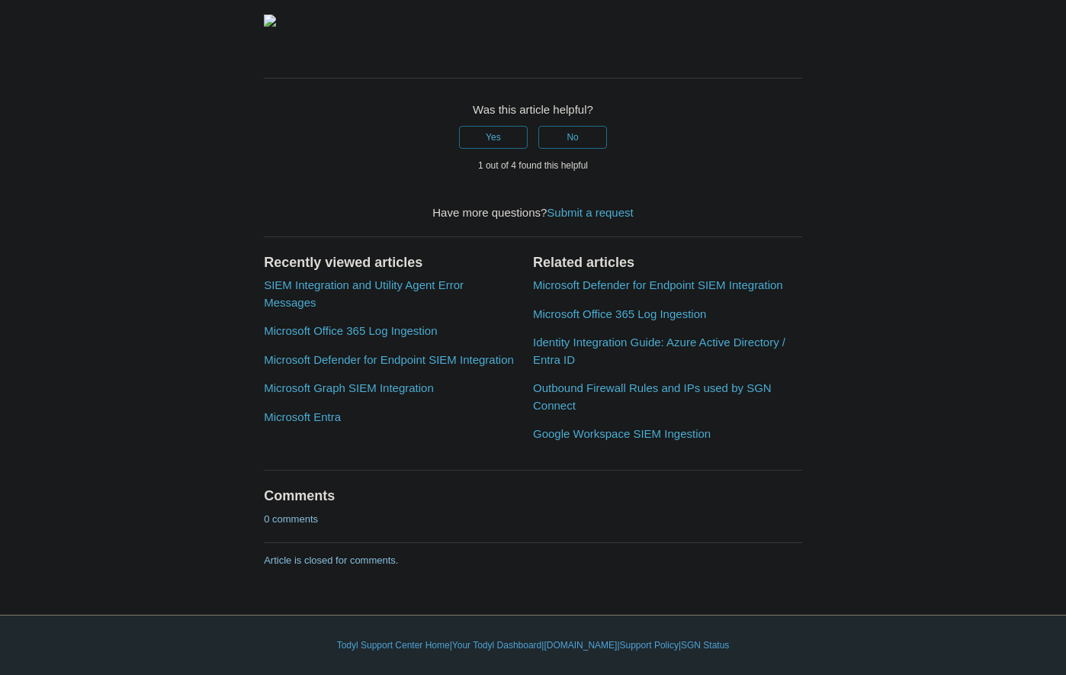
scroll to position [3111, 0]
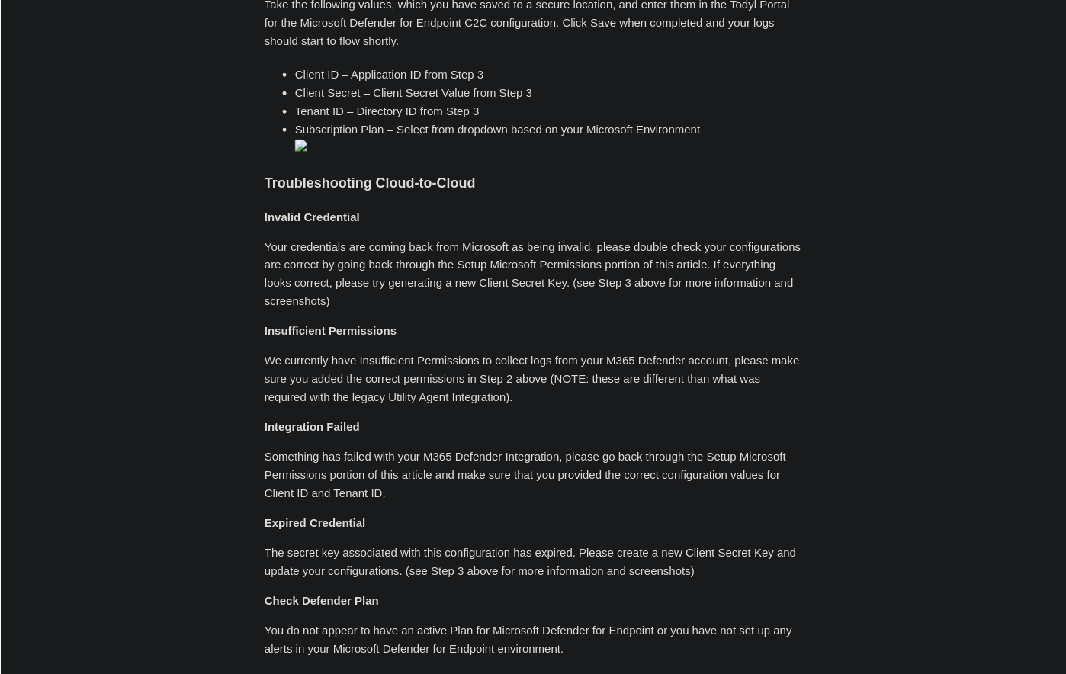
scroll to position [1789, 0]
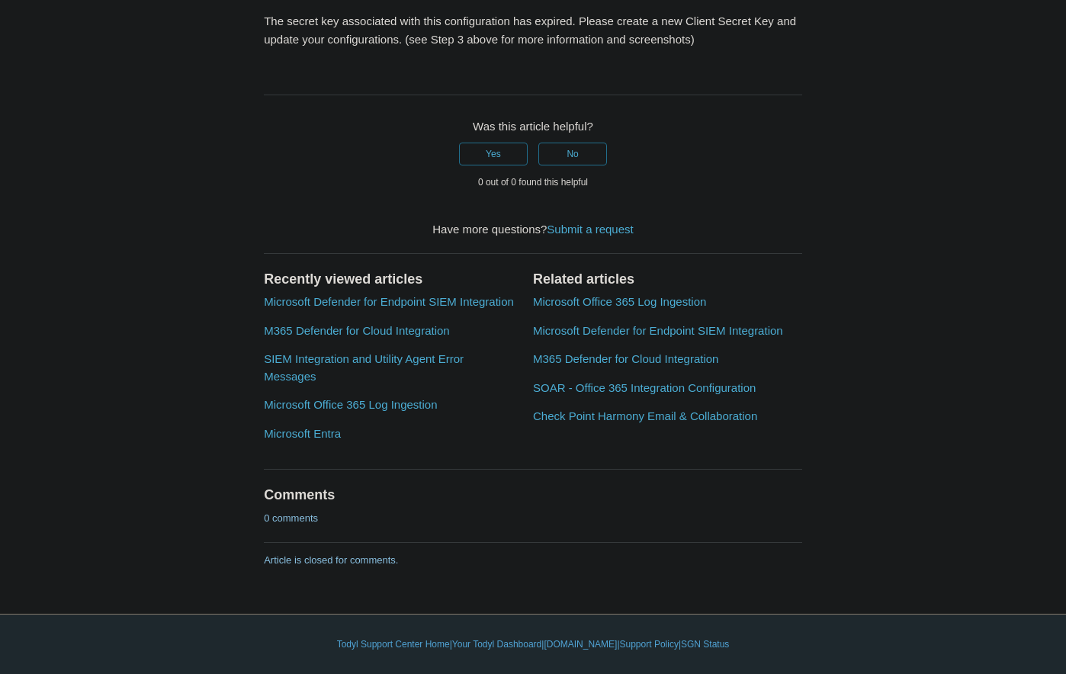
scroll to position [2567, 0]
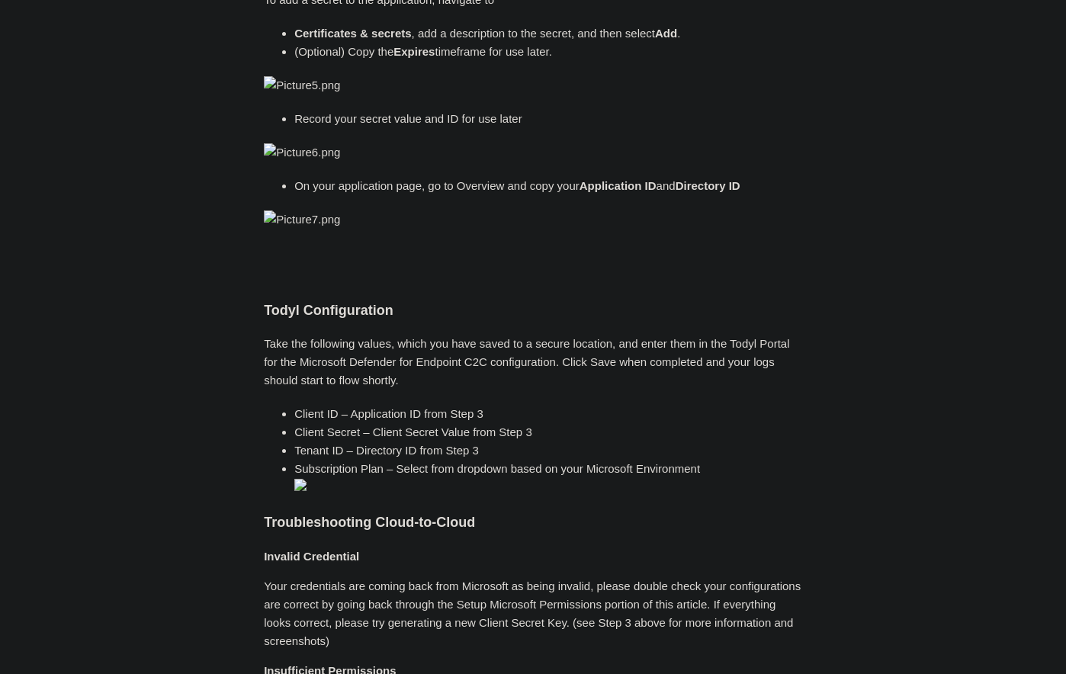
scroll to position [1478, 0]
